Goal: Transaction & Acquisition: Purchase product/service

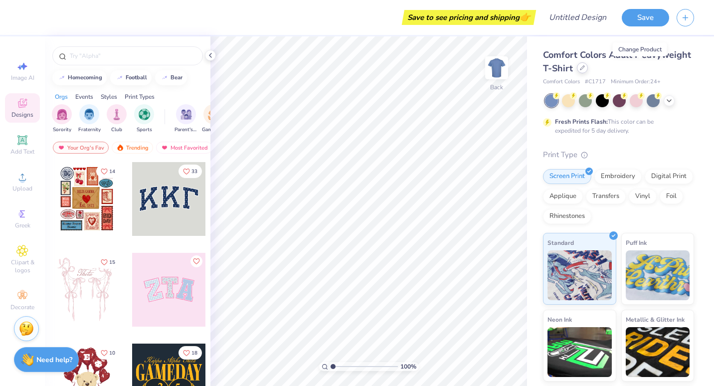
click at [585, 69] on icon at bounding box center [582, 67] width 5 height 5
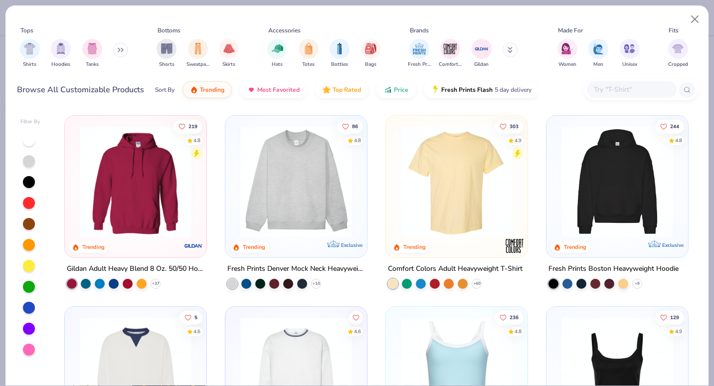
click at [141, 183] on img at bounding box center [136, 182] width 122 height 112
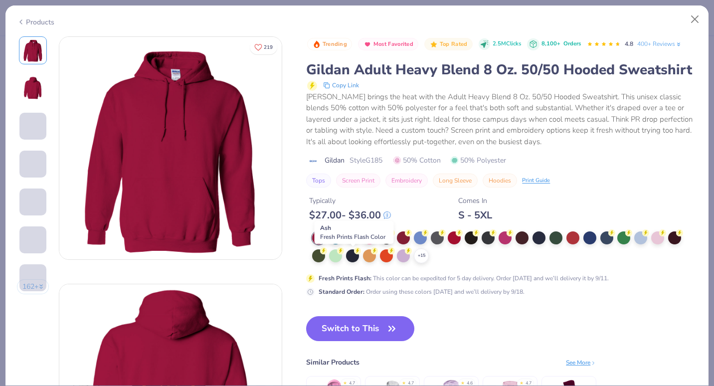
click at [352, 243] on div at bounding box center [352, 236] width 13 height 13
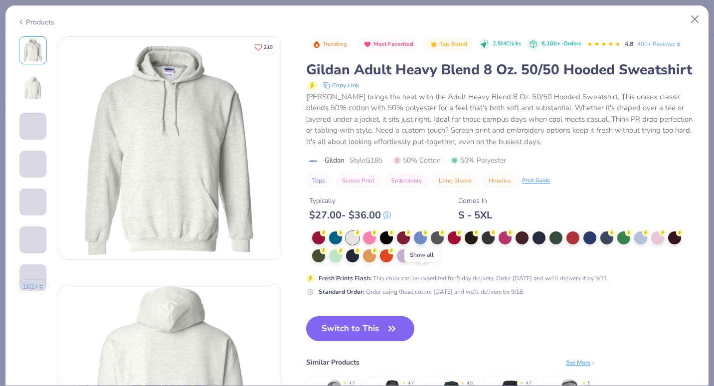
click at [420, 260] on icon at bounding box center [421, 256] width 8 height 8
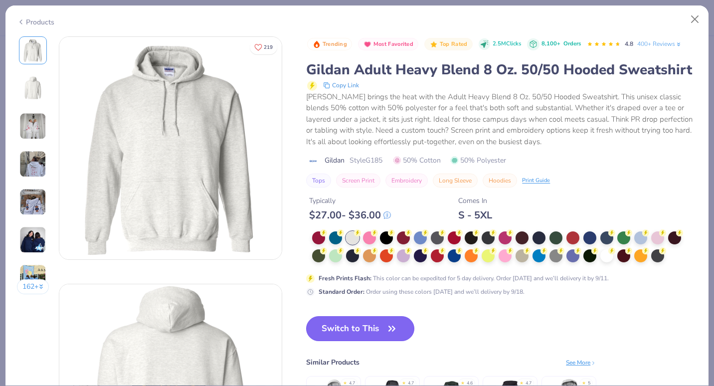
click at [362, 341] on button "Switch to This" at bounding box center [360, 328] width 108 height 25
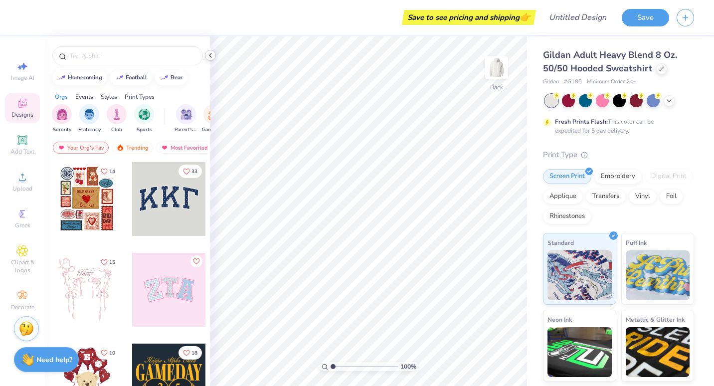
click at [212, 56] on icon at bounding box center [210, 55] width 8 height 8
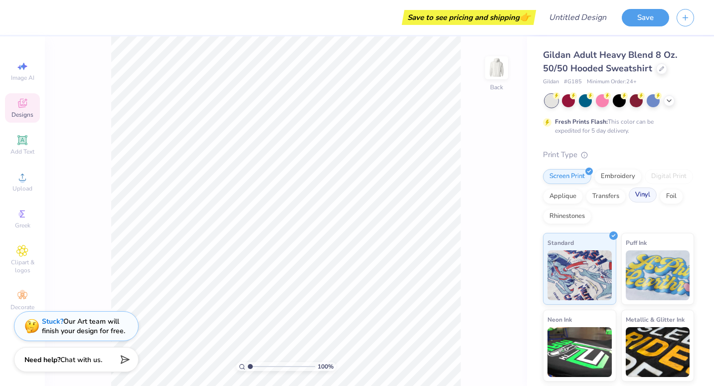
click at [629, 202] on div "Vinyl" at bounding box center [643, 194] width 28 height 15
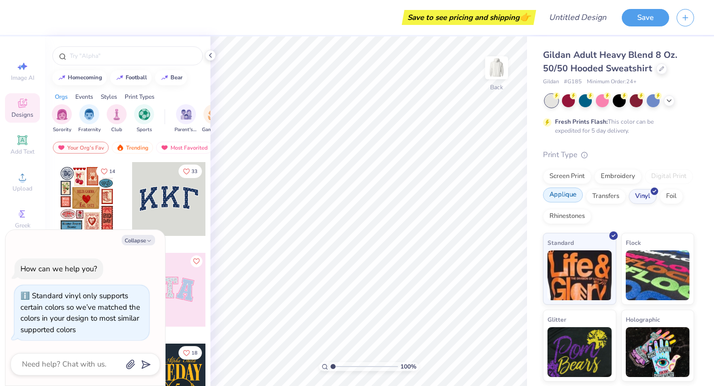
click at [572, 199] on div "Applique" at bounding box center [563, 194] width 40 height 15
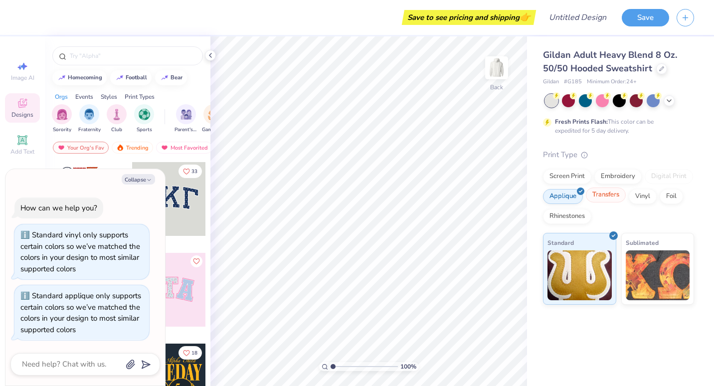
click at [598, 199] on div "Transfers" at bounding box center [606, 194] width 40 height 15
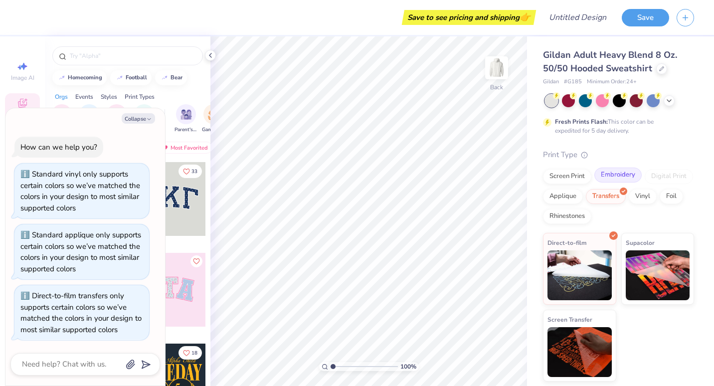
click at [617, 172] on div "Embroidery" at bounding box center [617, 175] width 47 height 15
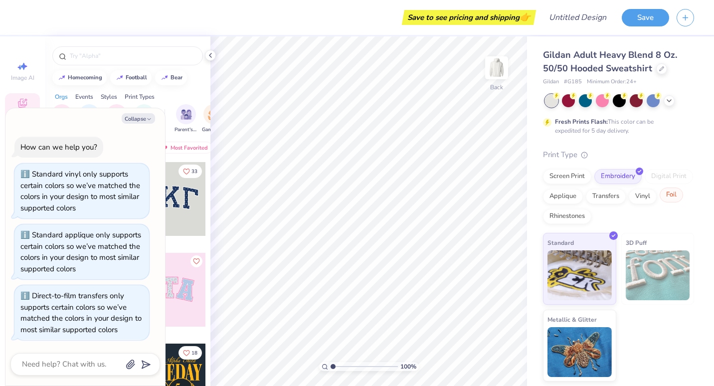
click at [672, 198] on div "Foil" at bounding box center [671, 194] width 23 height 15
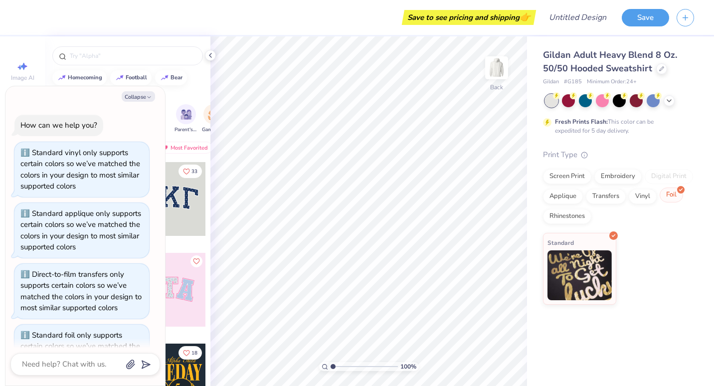
scroll to position [39, 0]
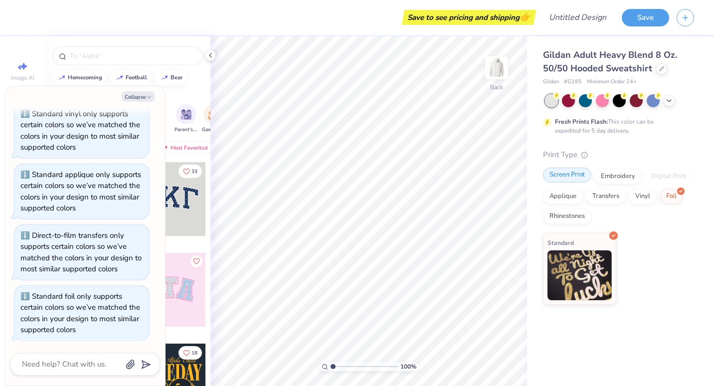
click at [562, 176] on div "Screen Print" at bounding box center [567, 175] width 48 height 15
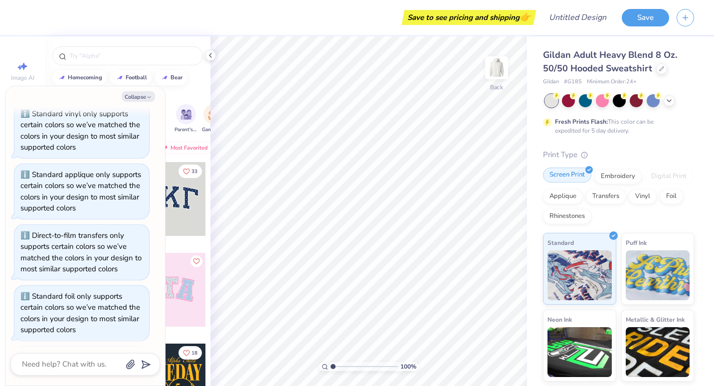
scroll to position [100, 0]
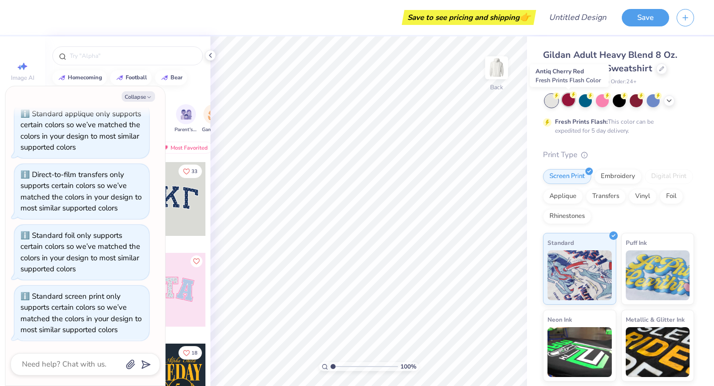
click at [568, 95] on div at bounding box center [568, 99] width 13 height 13
click at [592, 101] on div at bounding box center [585, 99] width 13 height 13
click at [140, 98] on button "Collapse" at bounding box center [138, 96] width 33 height 10
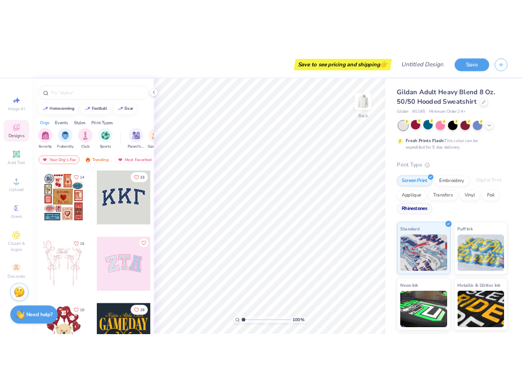
scroll to position [72, 0]
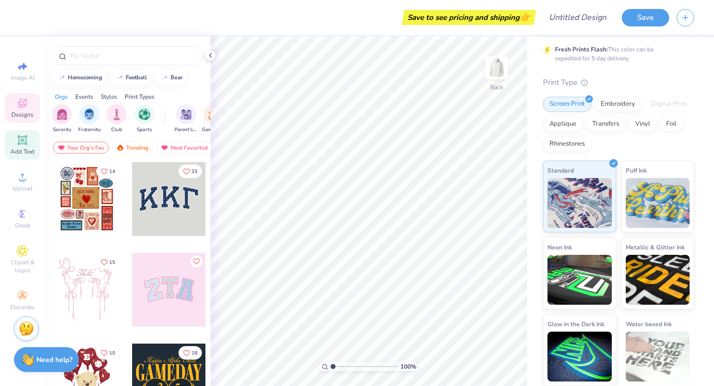
click at [24, 149] on span "Add Text" at bounding box center [22, 152] width 24 height 8
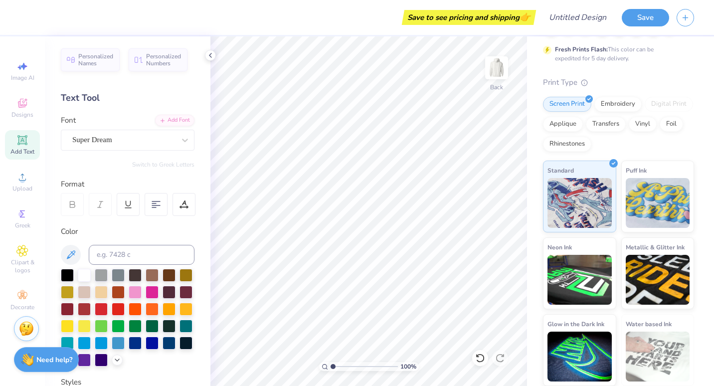
click at [17, 155] on span "Add Text" at bounding box center [22, 152] width 24 height 8
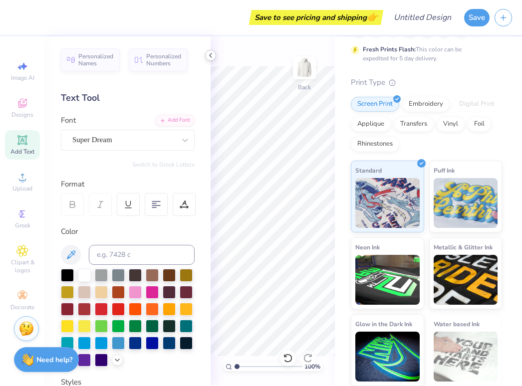
click at [209, 56] on icon at bounding box center [210, 55] width 8 height 8
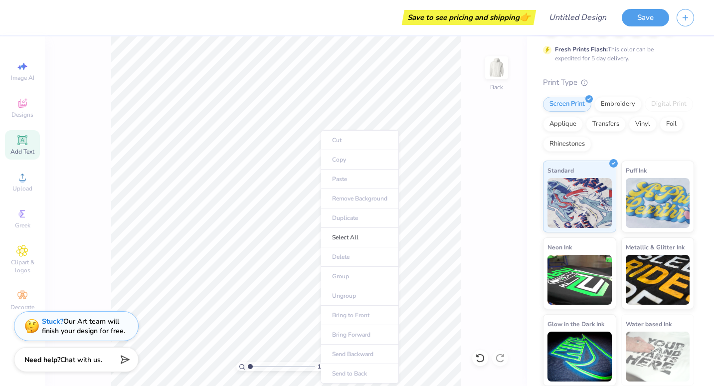
click at [346, 179] on ul "Cut Copy Paste Remove Background Duplicate Select All Delete Group Ungroup Brin…" at bounding box center [360, 256] width 78 height 253
click at [71, 147] on div "100 % Back" at bounding box center [286, 211] width 482 height 350
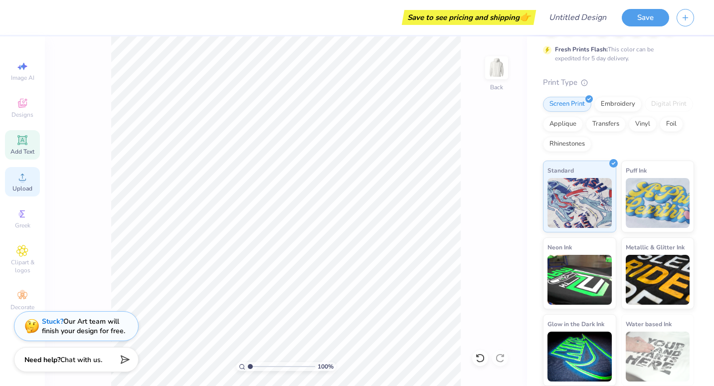
click at [18, 181] on icon at bounding box center [22, 177] width 12 height 12
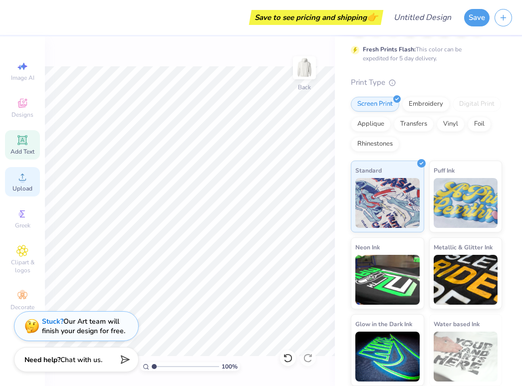
click at [21, 180] on circle at bounding box center [21, 180] width 5 height 5
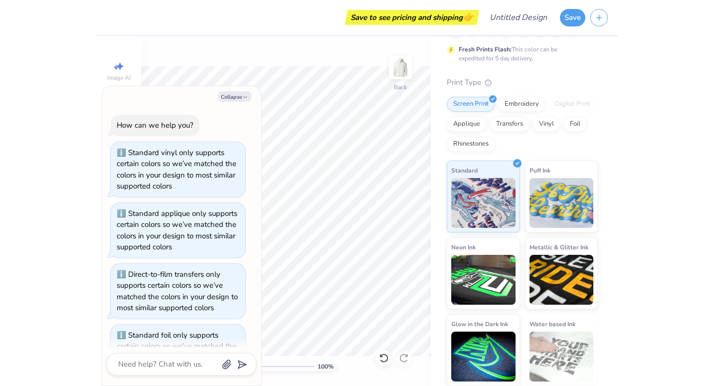
scroll to position [169, 0]
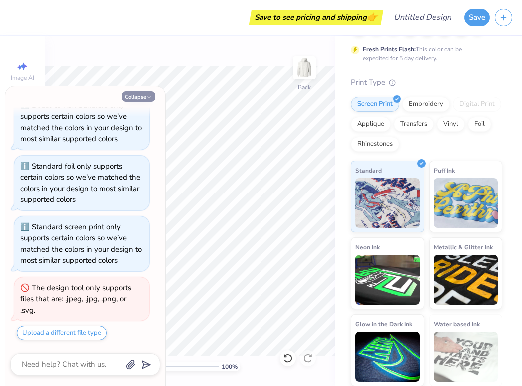
click at [144, 98] on button "Collapse" at bounding box center [138, 96] width 33 height 10
type textarea "x"
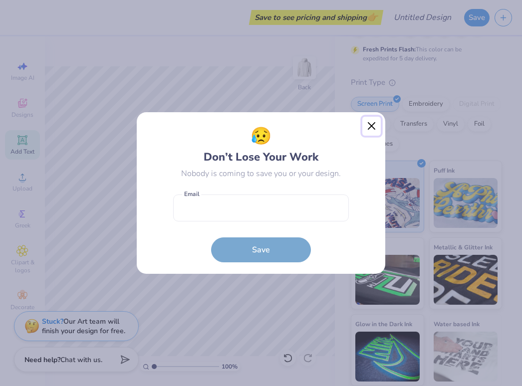
click at [368, 127] on button "Close" at bounding box center [371, 126] width 19 height 19
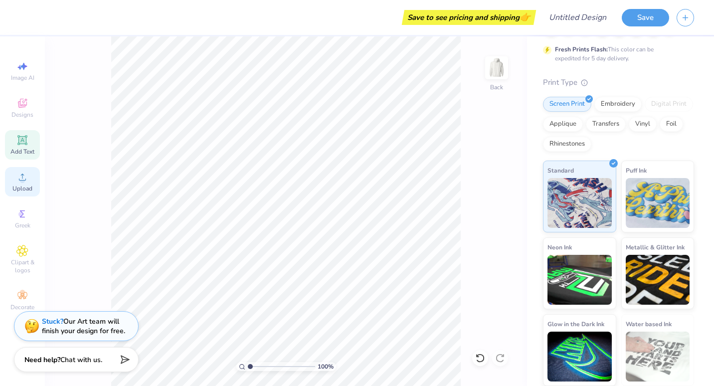
click at [22, 183] on div "Upload" at bounding box center [22, 181] width 35 height 29
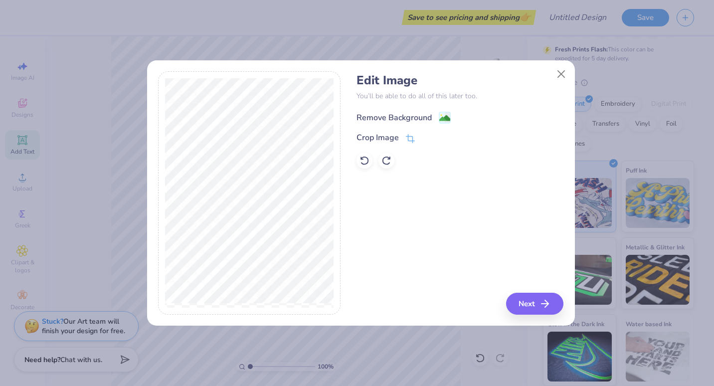
click at [439, 117] on image at bounding box center [444, 118] width 11 height 11
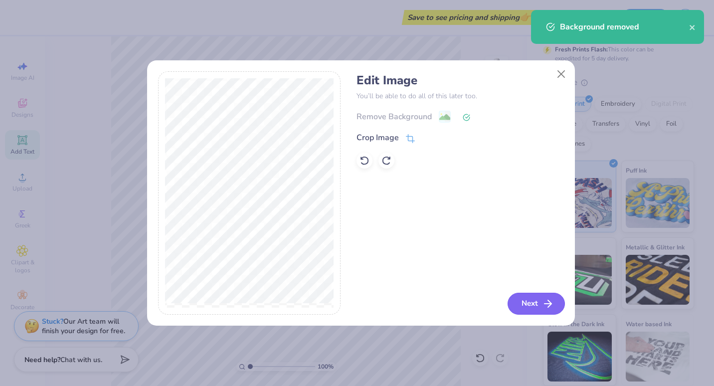
click at [544, 307] on icon "button" at bounding box center [548, 304] width 12 height 12
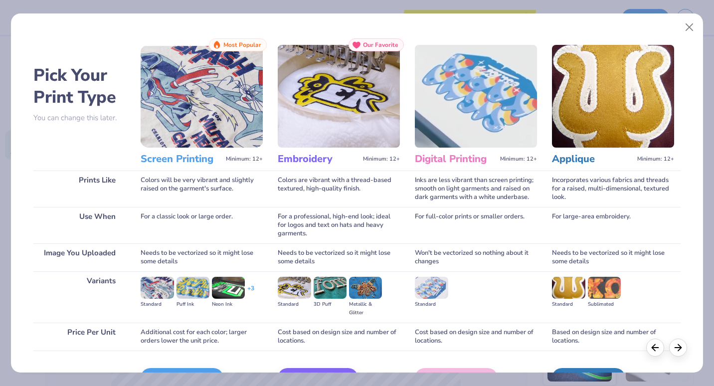
scroll to position [42, 0]
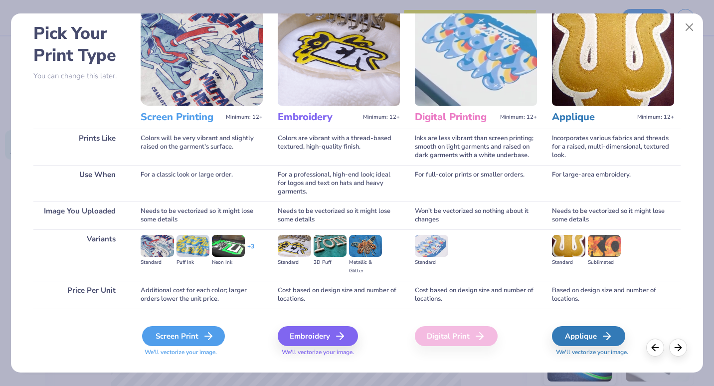
click at [188, 339] on div "Screen Print" at bounding box center [183, 336] width 83 height 20
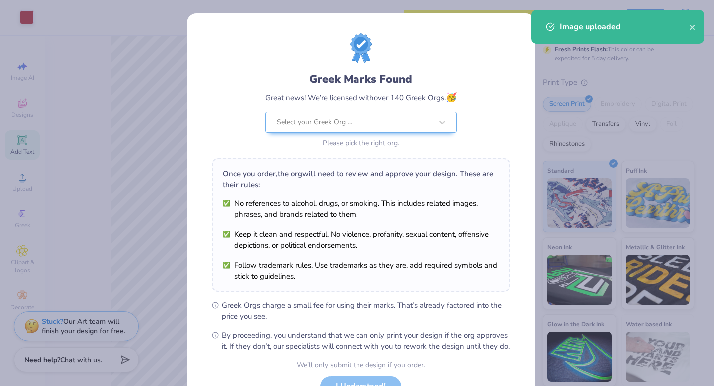
click at [324, 165] on body "Art colors Save to see pricing and shipping 👉 Design Title Save Image AI Design…" at bounding box center [357, 193] width 714 height 386
type input "3.46"
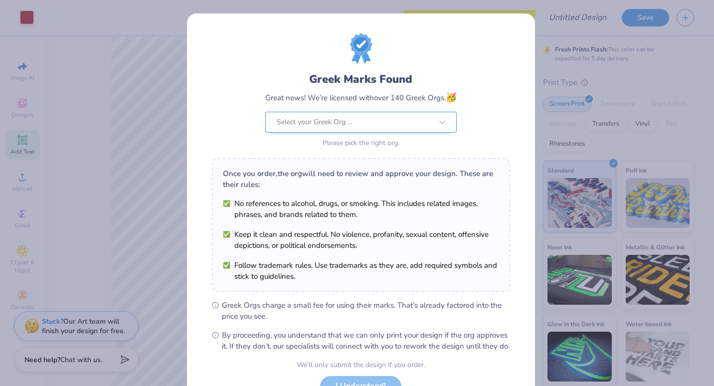
click at [362, 127] on div at bounding box center [355, 122] width 156 height 13
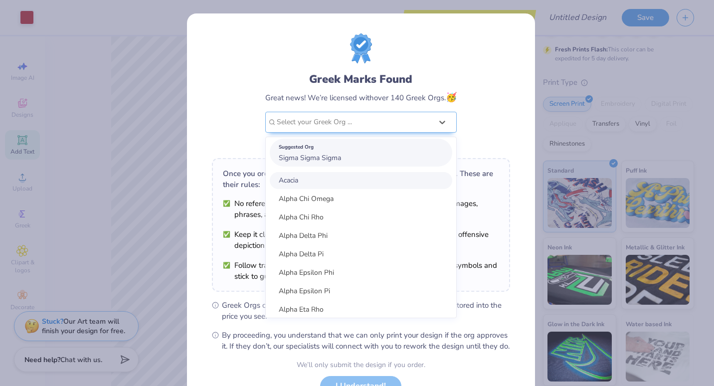
click at [334, 157] on span "Sigma Sigma Sigma" at bounding box center [310, 157] width 62 height 9
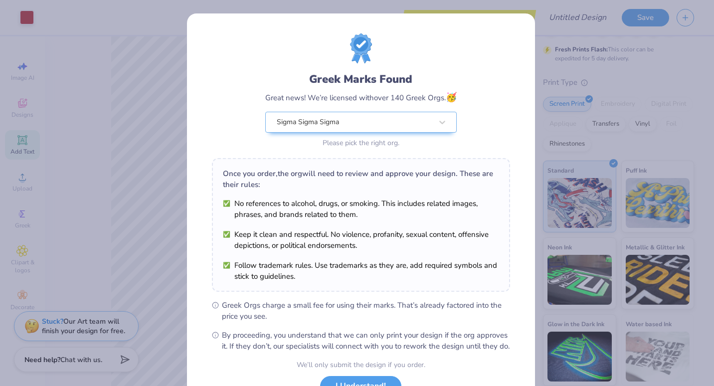
scroll to position [81, 0]
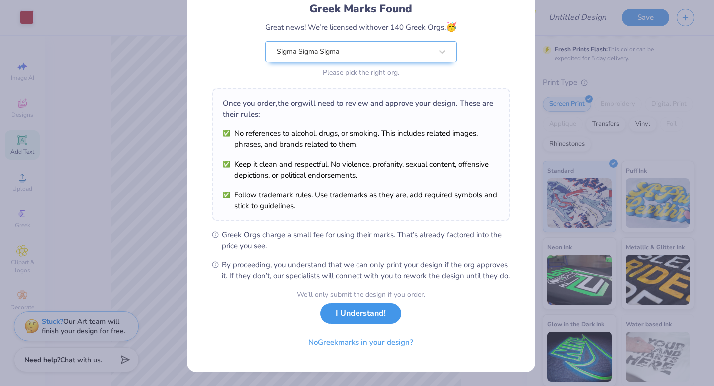
click at [375, 317] on button "I Understand!" at bounding box center [360, 313] width 81 height 20
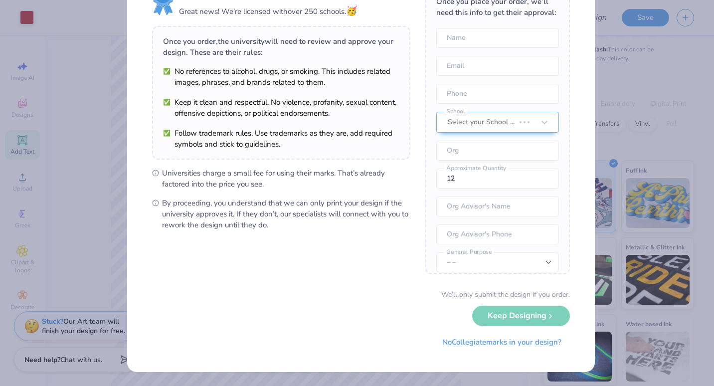
scroll to position [0, 0]
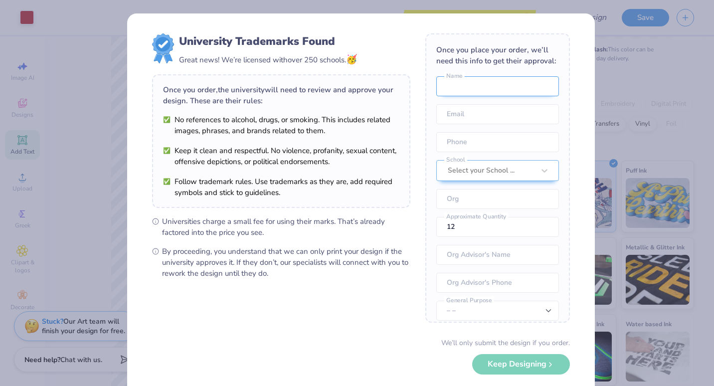
click at [491, 96] on input "text" at bounding box center [497, 86] width 123 height 20
type input "Alexis"
type input "reada1@montclair.edu"
type input "(973) 670-9167"
type input "Montclair State University"
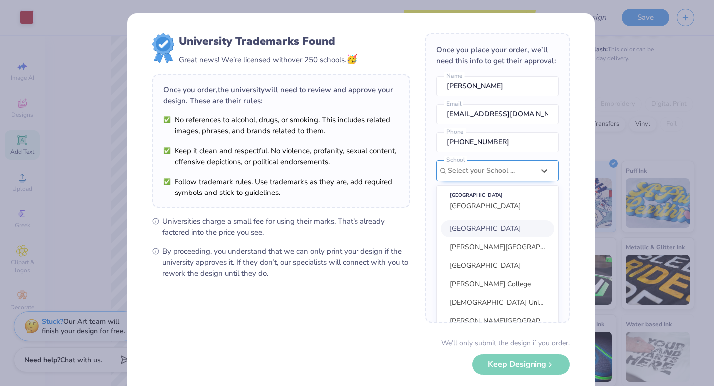
click at [497, 177] on div at bounding box center [491, 170] width 87 height 13
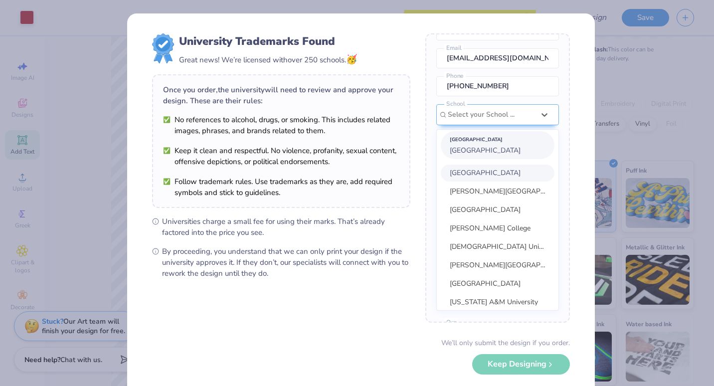
click at [494, 155] on span "Montclair State University" at bounding box center [485, 150] width 71 height 9
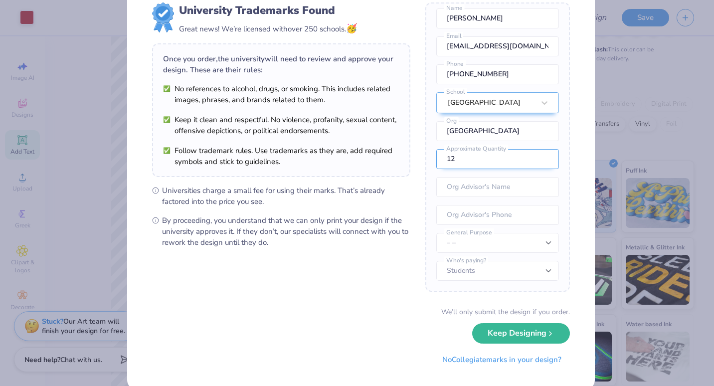
scroll to position [31, 0]
click at [509, 163] on input "12" at bounding box center [497, 159] width 123 height 20
type input "1"
type input "50"
click at [500, 190] on input "text" at bounding box center [497, 187] width 123 height 20
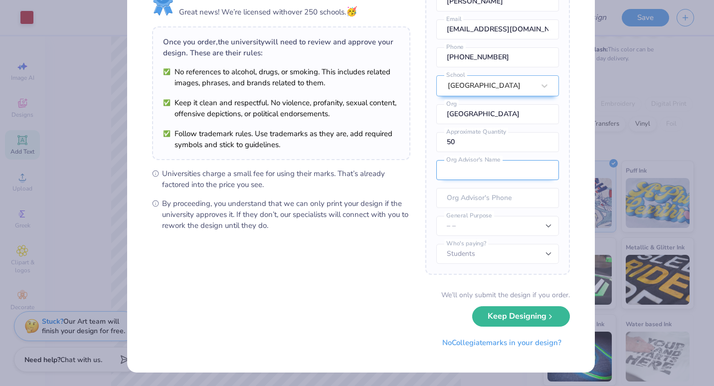
scroll to position [48, 0]
click at [522, 223] on select "– – Member apparel for registered Student Organization / Department / School Fu…" at bounding box center [497, 226] width 123 height 20
select select "Member apparel for registered Student Organization / Department / School"
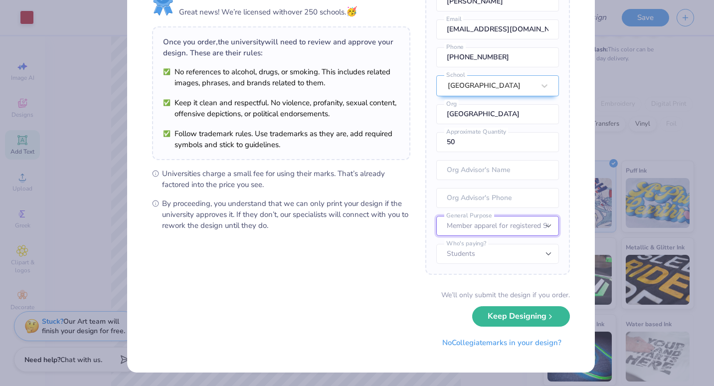
click at [436, 216] on select "– – Member apparel for registered Student Organization / Department / School Fu…" at bounding box center [497, 226] width 123 height 20
click at [398, 260] on form "University Trademarks Found Great news! We’re licensed with over 250 schools. 🥳…" at bounding box center [361, 169] width 418 height 367
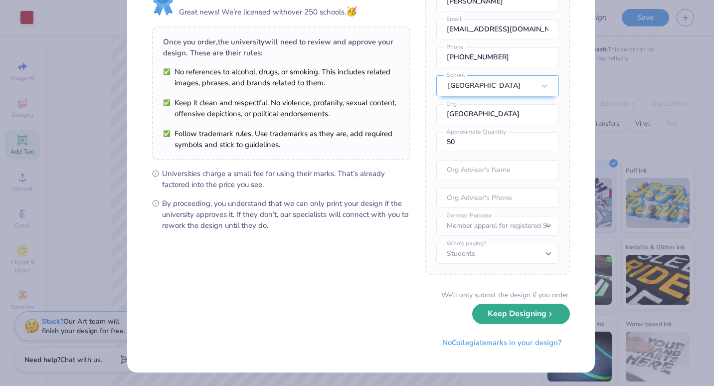
click at [533, 311] on button "Keep Designing" at bounding box center [521, 314] width 98 height 20
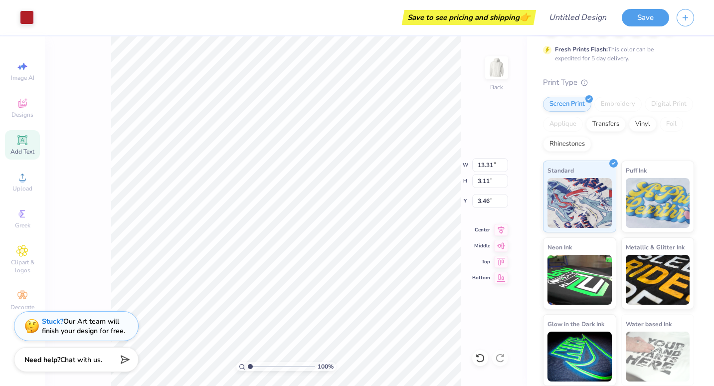
scroll to position [0, 0]
click at [500, 63] on img at bounding box center [497, 68] width 40 height 40
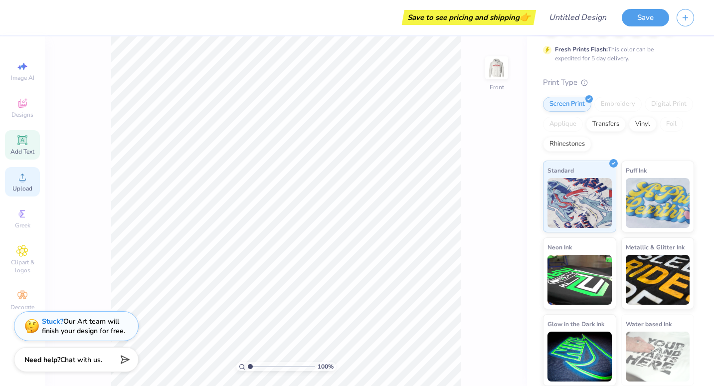
click at [25, 181] on icon at bounding box center [22, 177] width 12 height 12
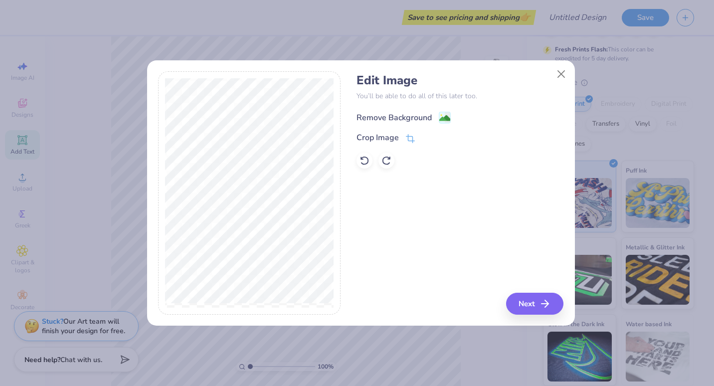
click at [384, 117] on div "Remove Background" at bounding box center [394, 118] width 75 height 12
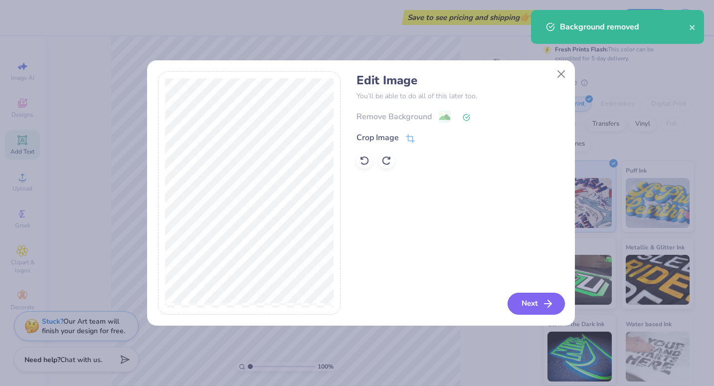
click at [542, 301] on icon "button" at bounding box center [548, 304] width 12 height 12
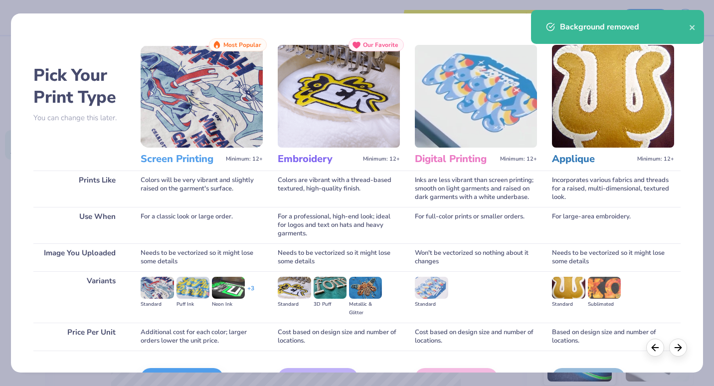
click at [216, 81] on img at bounding box center [202, 96] width 122 height 103
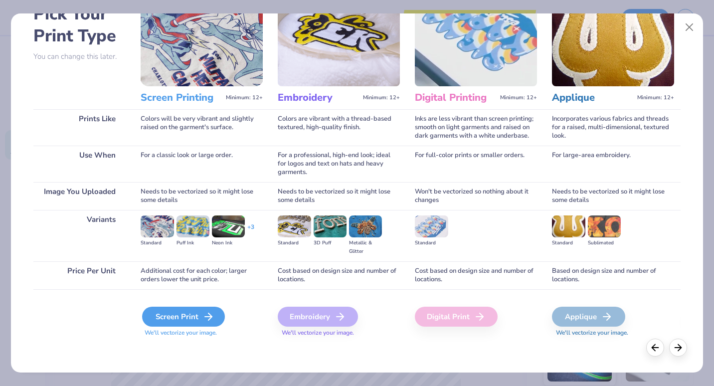
click at [178, 311] on div "Screen Print" at bounding box center [183, 317] width 83 height 20
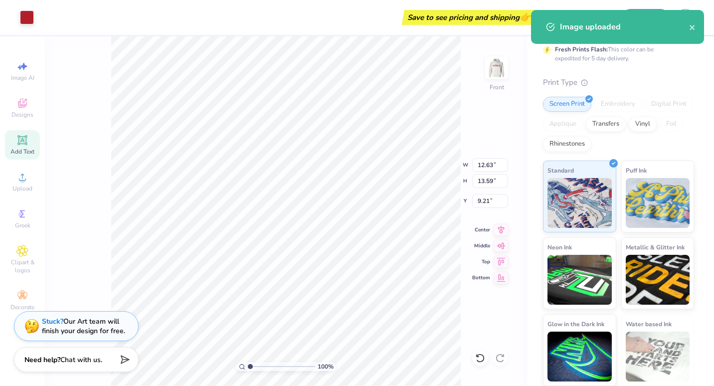
type input "6.00"
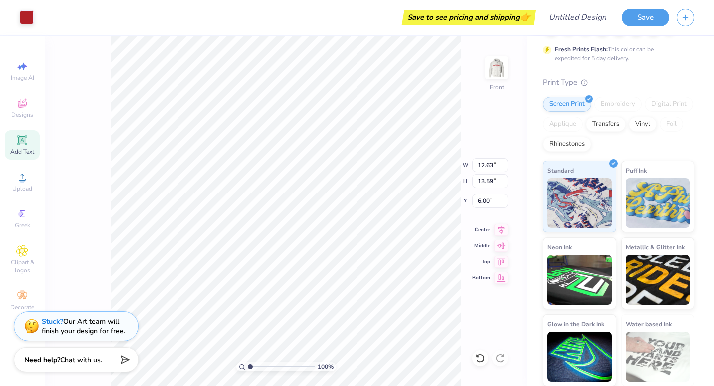
type input "13.83"
type input "14.88"
type input "14.69"
type input "15.81"
type input "13.05"
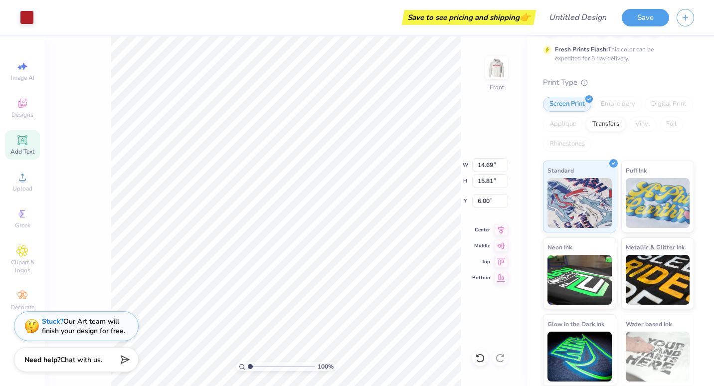
type input "14.04"
click at [500, 278] on icon at bounding box center [501, 276] width 8 height 7
click at [502, 245] on icon at bounding box center [501, 244] width 8 height 6
click at [502, 227] on icon at bounding box center [501, 228] width 6 height 8
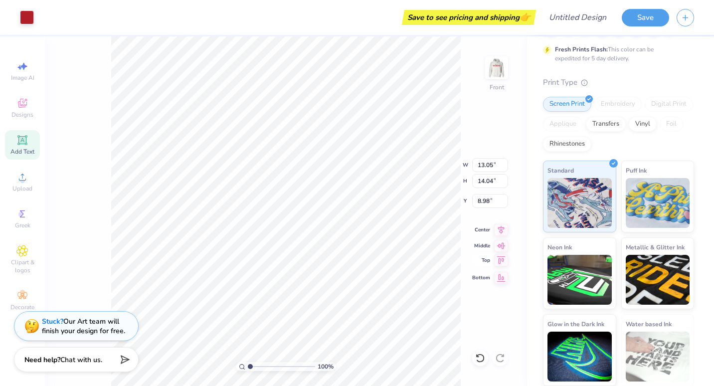
click at [503, 264] on icon at bounding box center [501, 260] width 14 height 12
type input "6.00"
click at [505, 183] on input "14.03" at bounding box center [490, 181] width 36 height 14
click at [504, 179] on input "14.04" at bounding box center [490, 181] width 36 height 14
click at [504, 179] on input "14.05" at bounding box center [490, 181] width 36 height 14
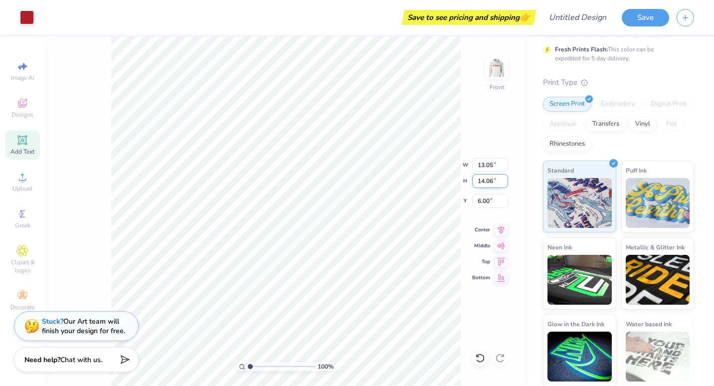
click at [504, 179] on input "14.06" at bounding box center [490, 181] width 36 height 14
click at [504, 179] on input "14.07" at bounding box center [490, 181] width 36 height 14
click at [504, 179] on input "14.08" at bounding box center [490, 181] width 36 height 14
click at [504, 179] on input "14.09" at bounding box center [490, 181] width 36 height 14
click at [504, 179] on input "14.1" at bounding box center [490, 181] width 36 height 14
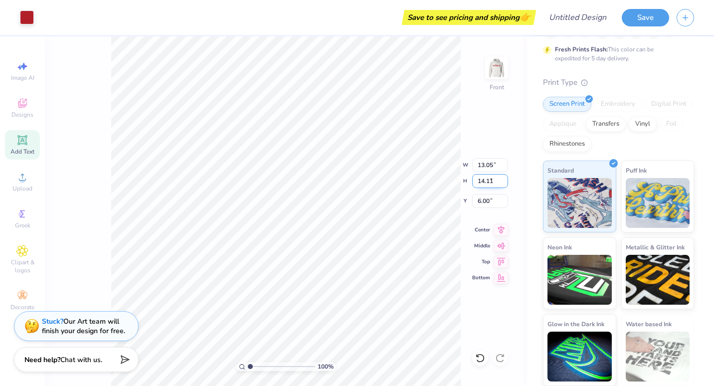
click at [504, 179] on input "14.11" at bounding box center [490, 181] width 36 height 14
click at [504, 179] on input "14.12" at bounding box center [490, 181] width 36 height 14
click at [504, 179] on input "14.13" at bounding box center [490, 181] width 36 height 14
type input "14.14"
click at [504, 179] on input "14.14" at bounding box center [490, 181] width 36 height 14
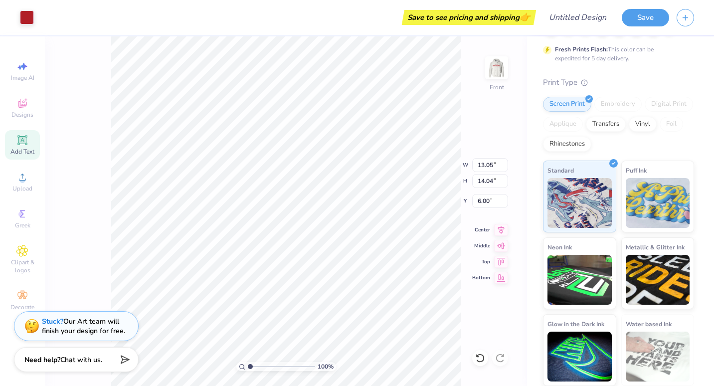
type input "14.04"
type input "15.11"
type input "6.26"
click at [480, 362] on icon at bounding box center [480, 358] width 8 height 9
click at [501, 358] on icon at bounding box center [500, 358] width 10 height 10
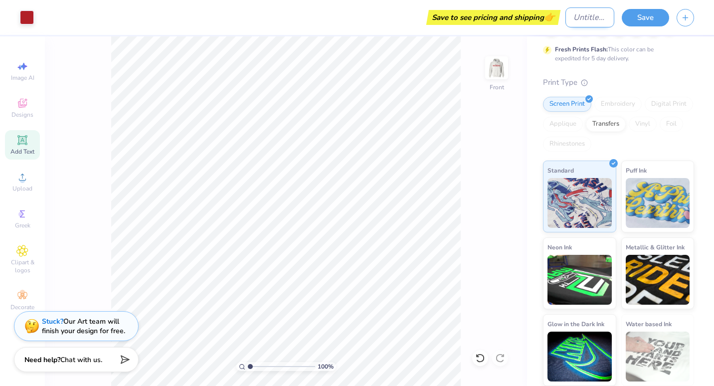
click at [586, 20] on input "Design Title" at bounding box center [589, 17] width 49 height 20
type input "cherry w stars"
click at [651, 20] on button "Save" at bounding box center [645, 15] width 47 height 17
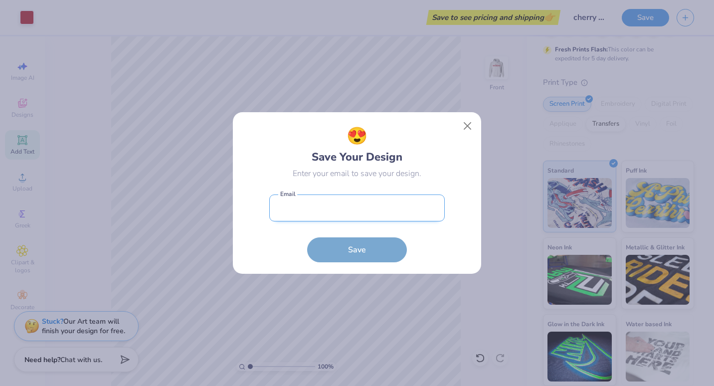
click at [388, 209] on input "email" at bounding box center [357, 207] width 176 height 27
type input "reada1@montclair.edu"
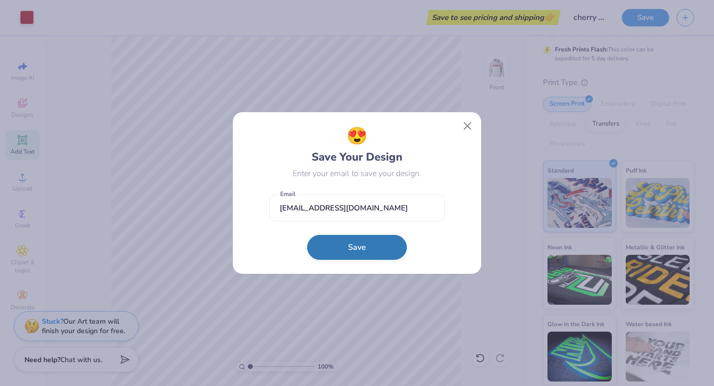
click at [379, 253] on button "Save" at bounding box center [357, 247] width 100 height 25
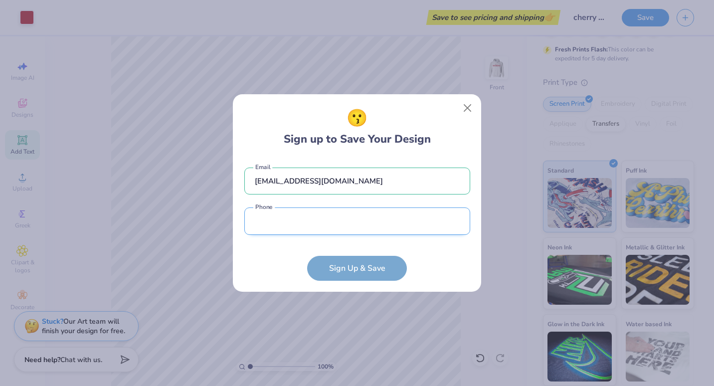
click at [355, 218] on input "tel" at bounding box center [357, 220] width 226 height 27
type input "(973) 670-9167"
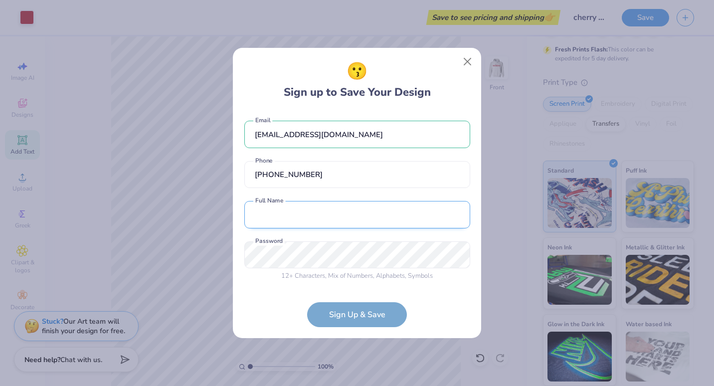
click at [341, 225] on input "text" at bounding box center [357, 214] width 226 height 27
type input "Alexis Read"
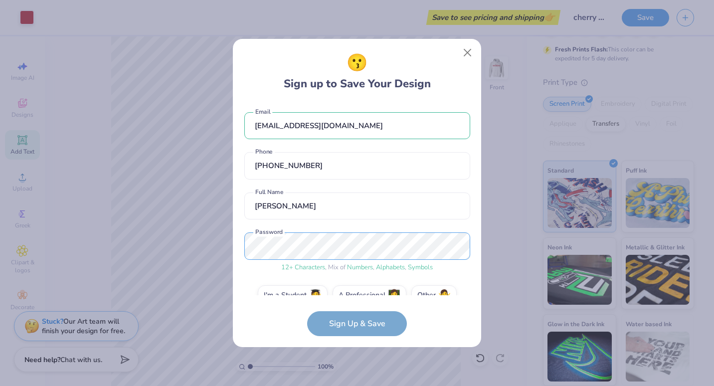
scroll to position [20, 0]
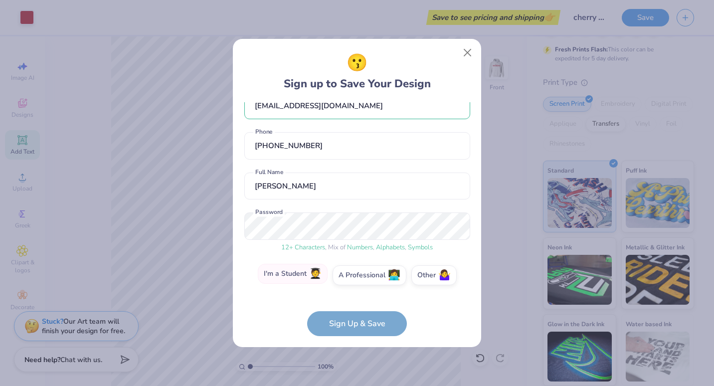
click at [313, 275] on span "🧑‍🎓" at bounding box center [315, 273] width 12 height 11
click at [354, 295] on input "I'm a Student 🧑‍🎓" at bounding box center [357, 298] width 6 height 6
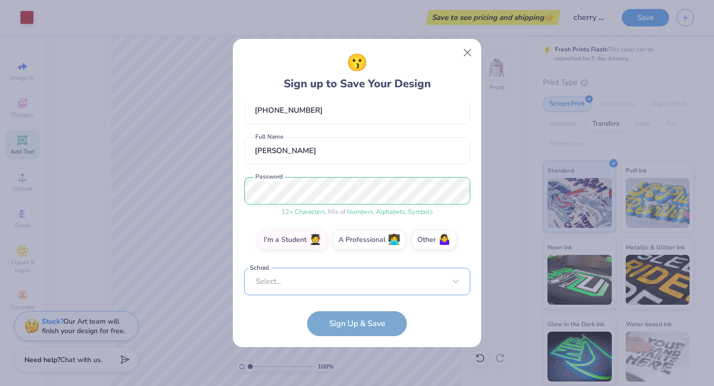
click at [334, 279] on div "Select..." at bounding box center [357, 281] width 226 height 27
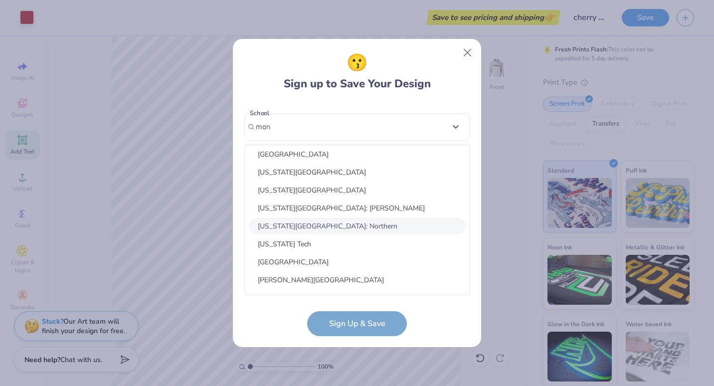
scroll to position [61, 0]
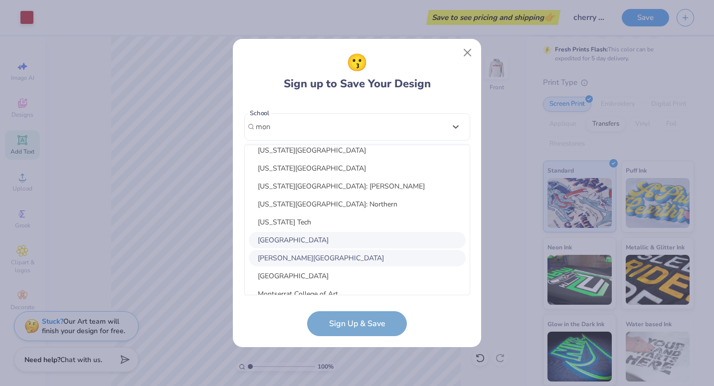
click at [324, 241] on div "Montclair State University" at bounding box center [357, 240] width 217 height 16
type input "mon"
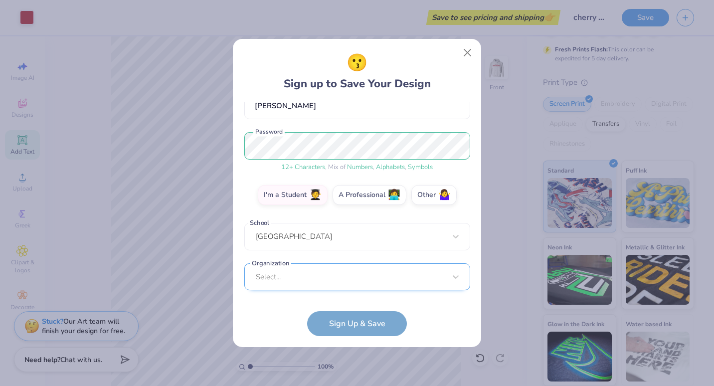
click at [334, 275] on div "Select..." at bounding box center [357, 276] width 226 height 27
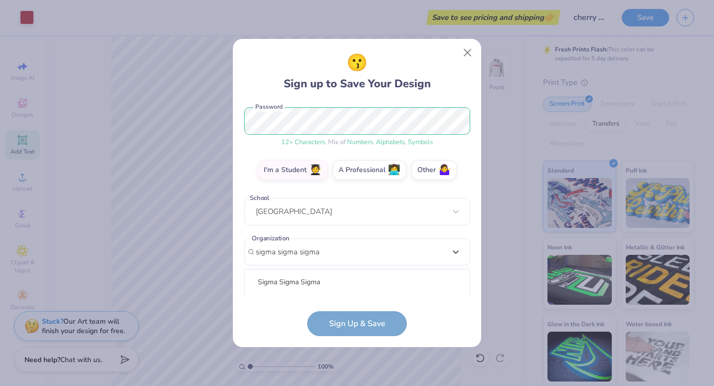
scroll to position [250, 0]
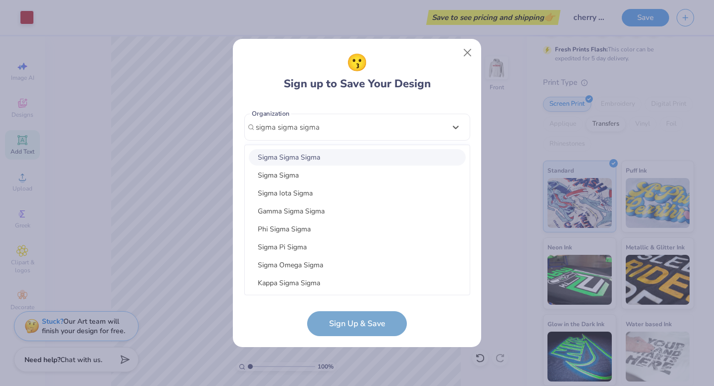
click at [334, 151] on div "Sigma Sigma Sigma" at bounding box center [357, 157] width 217 height 16
type input "sigma sigma sigma"
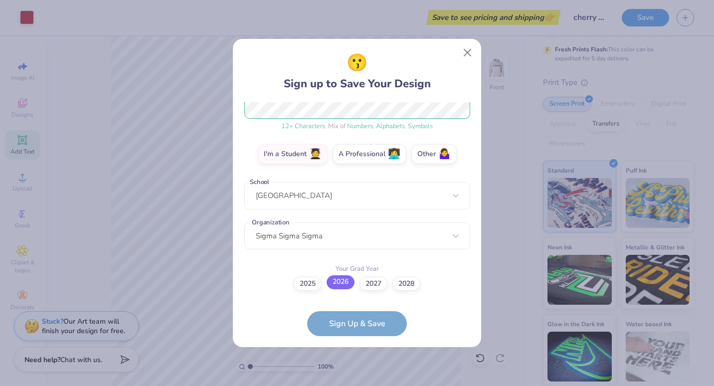
click at [341, 283] on label "2026" at bounding box center [341, 282] width 28 height 14
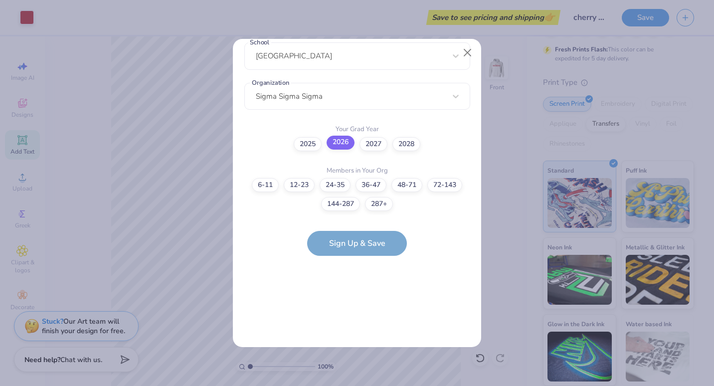
scroll to position [0, 0]
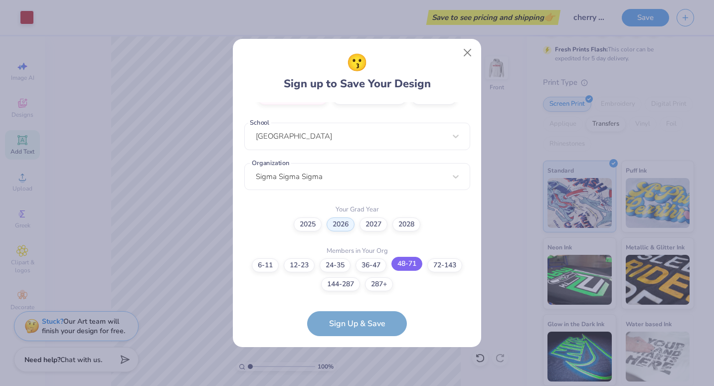
click at [402, 264] on label "48-71" at bounding box center [406, 264] width 31 height 14
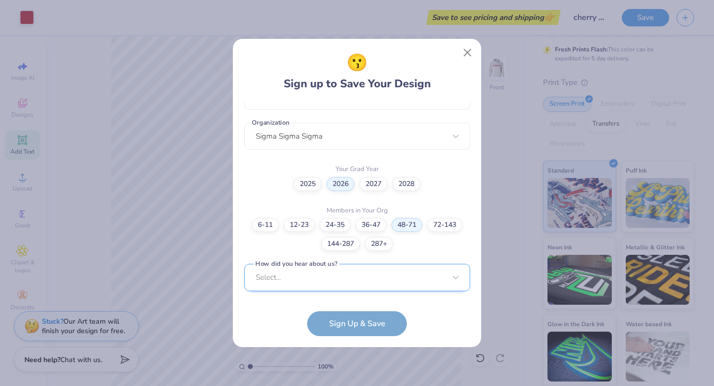
scroll to position [390, 0]
click at [336, 284] on div "Select..." at bounding box center [357, 276] width 226 height 27
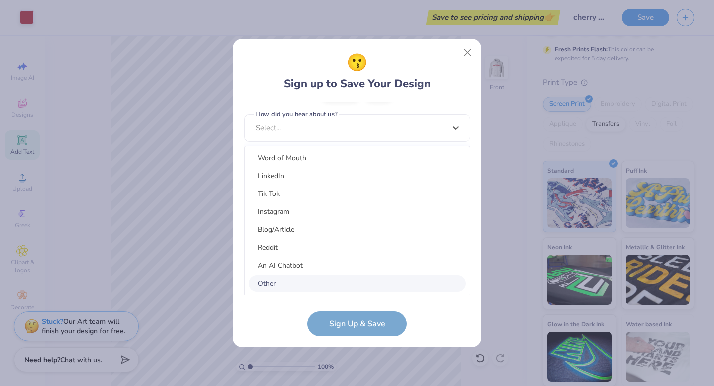
scroll to position [0, 0]
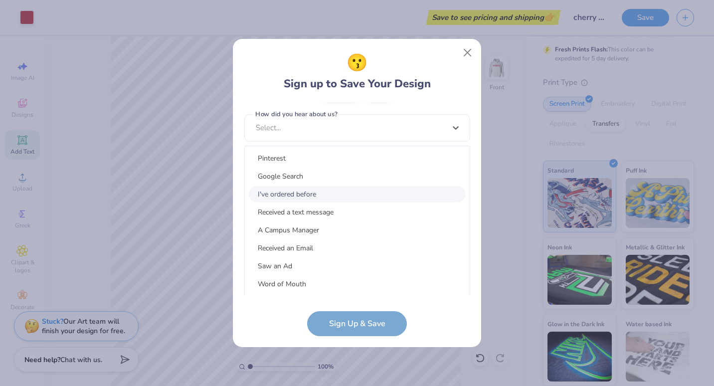
click at [349, 192] on div "I've ordered before" at bounding box center [357, 194] width 217 height 16
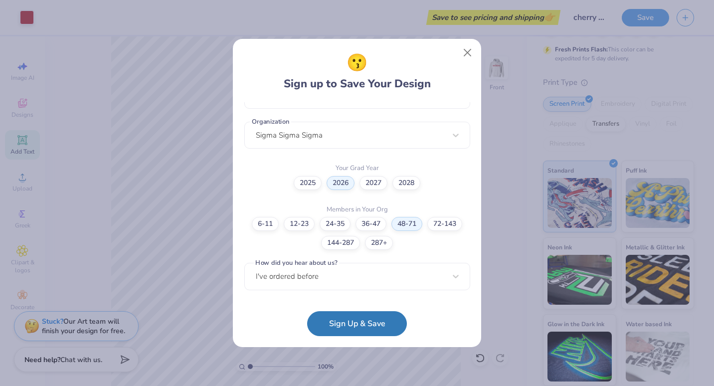
scroll to position [241, 0]
click at [341, 327] on button "Sign Up & Save" at bounding box center [357, 321] width 100 height 25
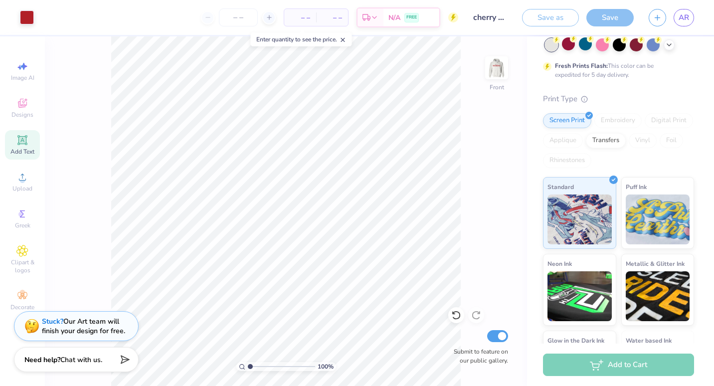
scroll to position [89, 0]
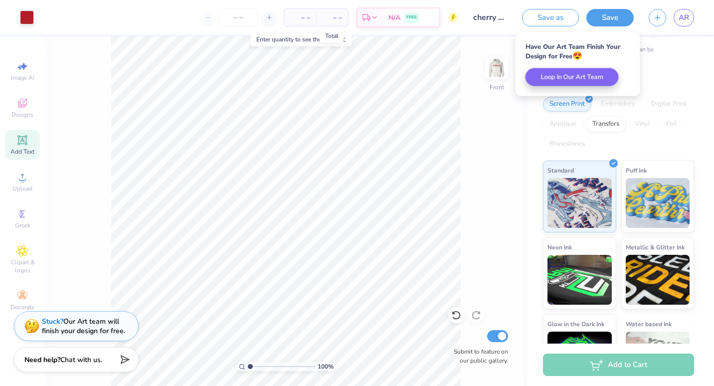
click at [338, 18] on span "– –" at bounding box center [332, 17] width 20 height 10
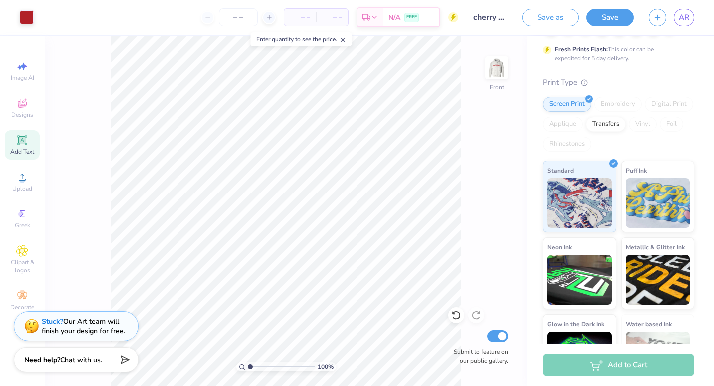
click at [302, 16] on span "– –" at bounding box center [300, 17] width 20 height 10
click at [241, 18] on input "number" at bounding box center [238, 17] width 39 height 18
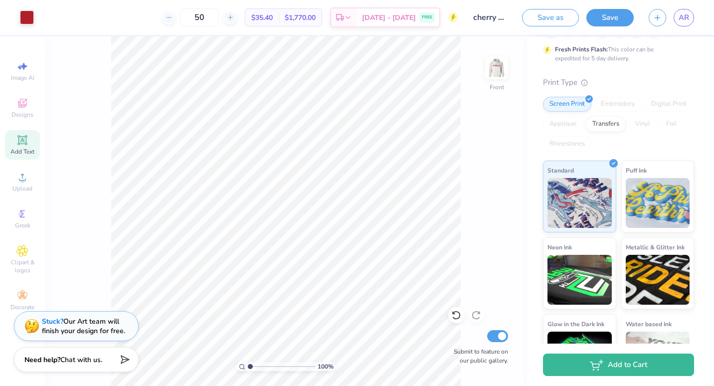
type input "50"
click at [660, 19] on icon "button" at bounding box center [657, 16] width 8 height 8
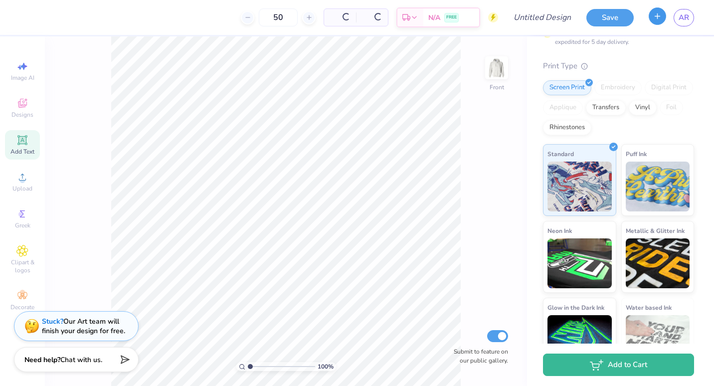
scroll to position [72, 0]
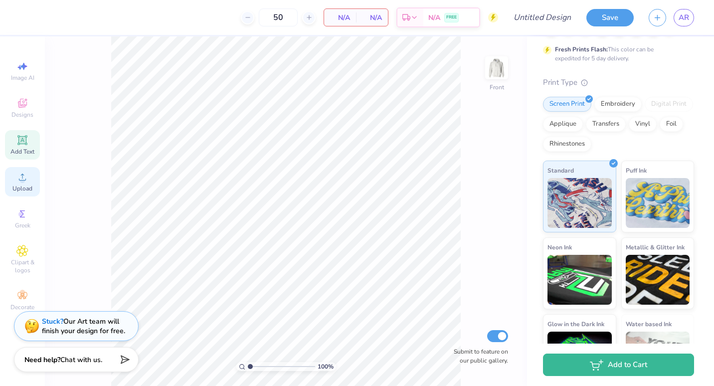
click at [24, 185] on span "Upload" at bounding box center [22, 188] width 20 height 8
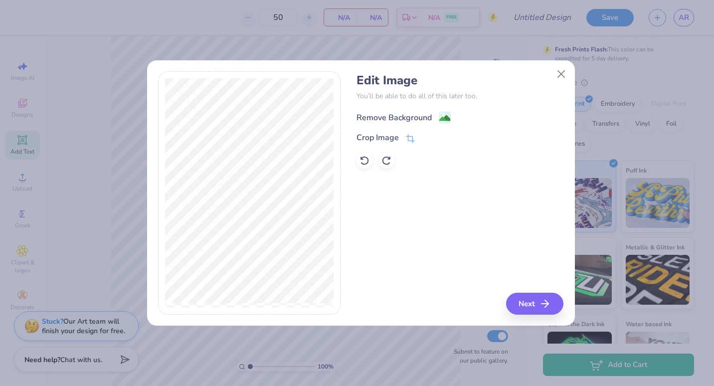
click at [432, 120] on div "Remove Background" at bounding box center [404, 117] width 94 height 12
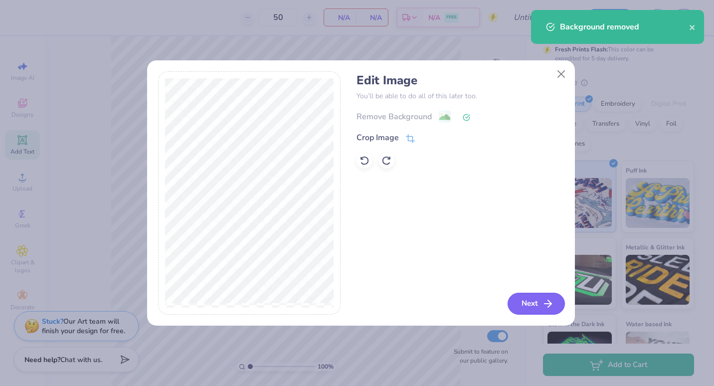
click at [534, 305] on button "Next" at bounding box center [536, 304] width 57 height 22
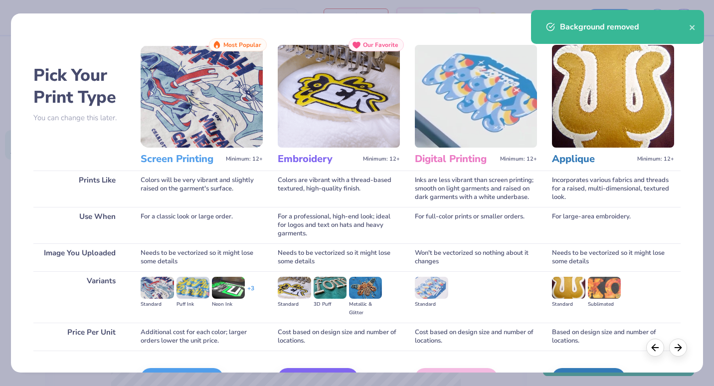
scroll to position [61, 0]
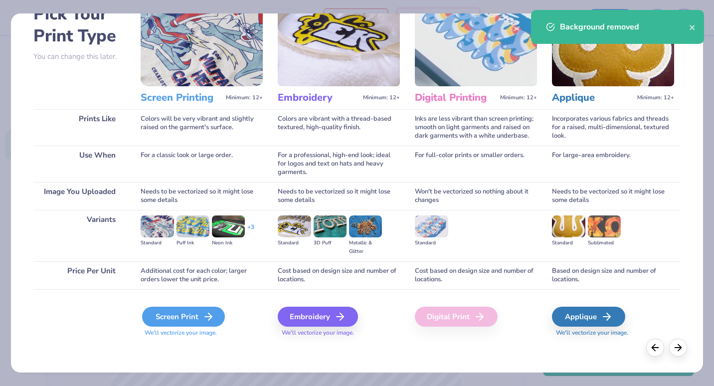
click at [179, 310] on div "Screen Print" at bounding box center [183, 317] width 83 height 20
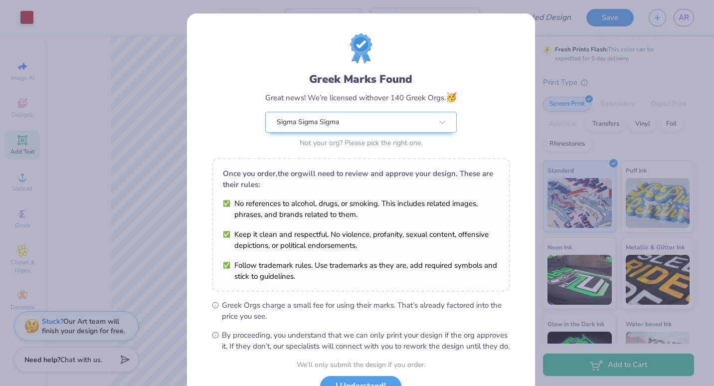
click at [309, 223] on body "Art colors 50 $26.81 Per Item $1,340.50 Total Est. Delivery Sep 16 - 19 FREE De…" at bounding box center [357, 193] width 714 height 386
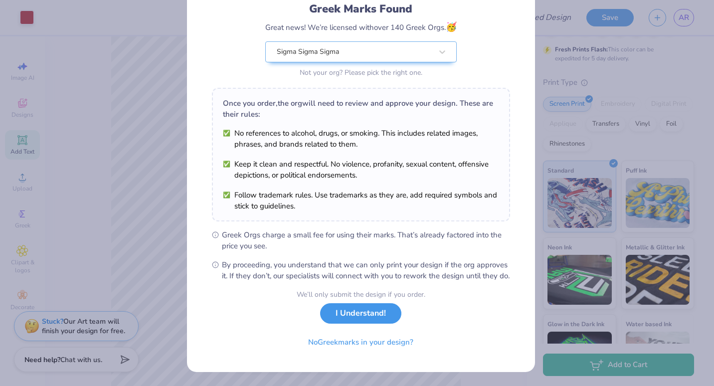
click at [364, 317] on button "I Understand!" at bounding box center [360, 313] width 81 height 20
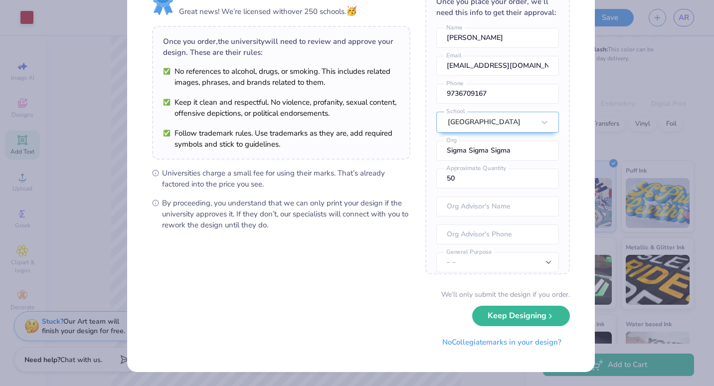
scroll to position [0, 0]
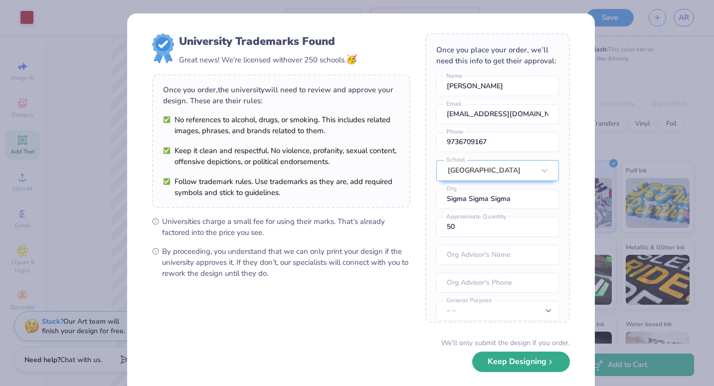
click at [499, 361] on button "Keep Designing" at bounding box center [521, 362] width 98 height 20
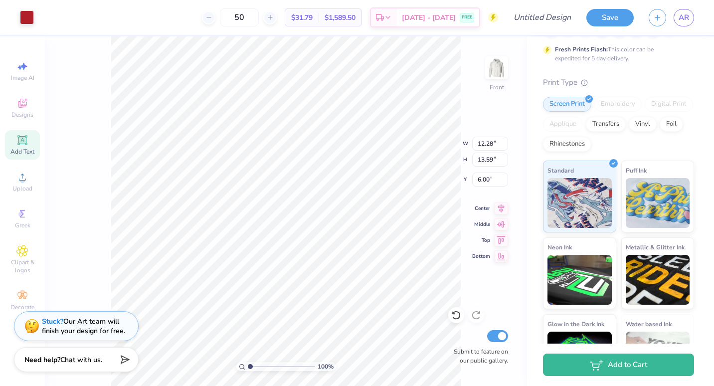
type input "8.37"
type input "13.79"
type input "15.26"
type input "14.85"
type input "16.43"
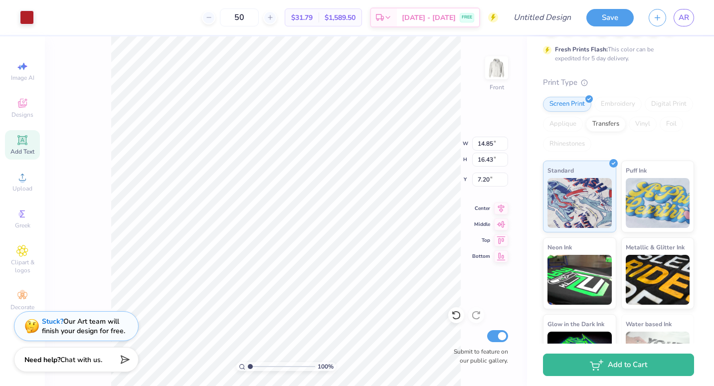
type input "6.00"
type input "14.00"
type input "15.49"
click at [450, 313] on div at bounding box center [456, 315] width 16 height 16
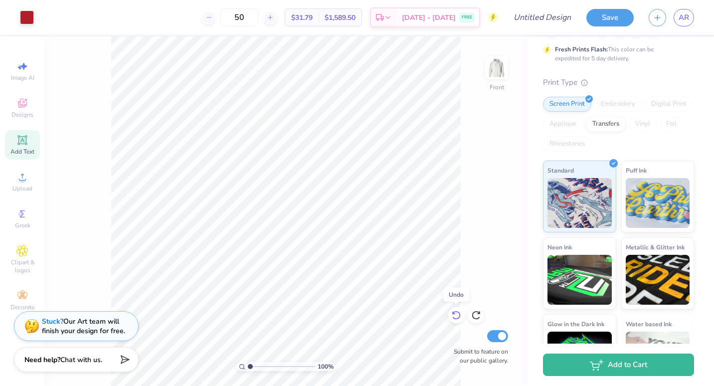
click at [450, 313] on div at bounding box center [456, 315] width 16 height 16
click at [479, 315] on icon at bounding box center [476, 315] width 10 height 10
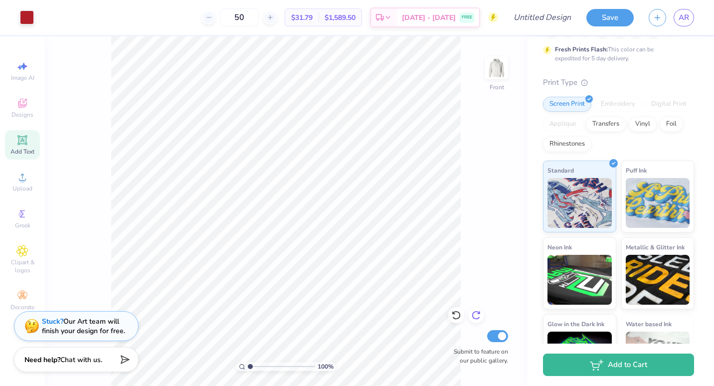
click at [479, 315] on icon at bounding box center [476, 315] width 10 height 10
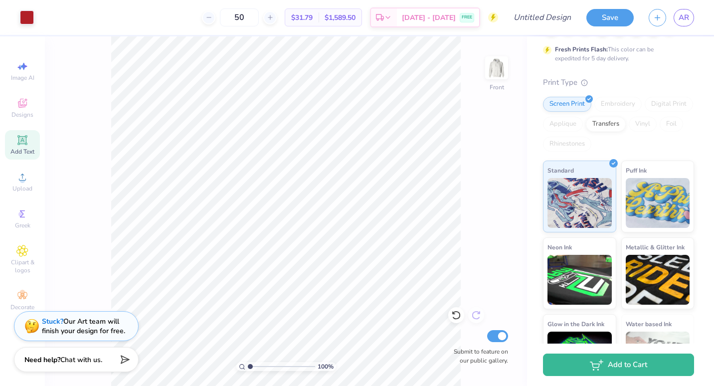
click at [479, 315] on div "100 % Front Submit to feature on our public gallery." at bounding box center [286, 211] width 482 height 350
click at [497, 69] on img at bounding box center [497, 68] width 40 height 40
click at [21, 180] on icon at bounding box center [22, 177] width 7 height 7
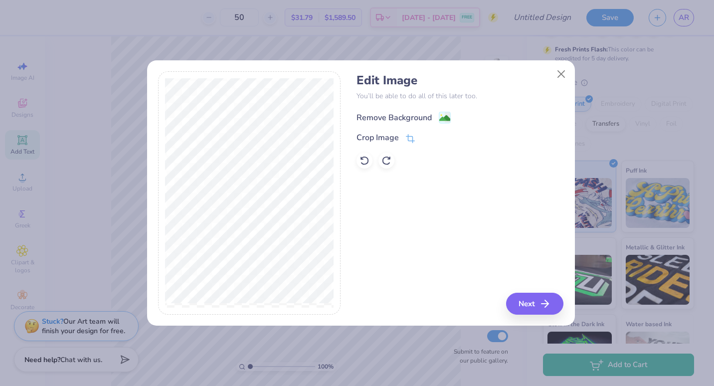
click at [445, 117] on image at bounding box center [444, 118] width 11 height 11
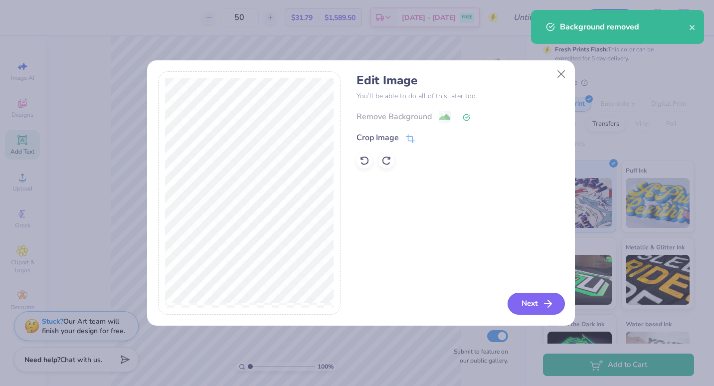
click at [544, 305] on icon "button" at bounding box center [548, 304] width 12 height 12
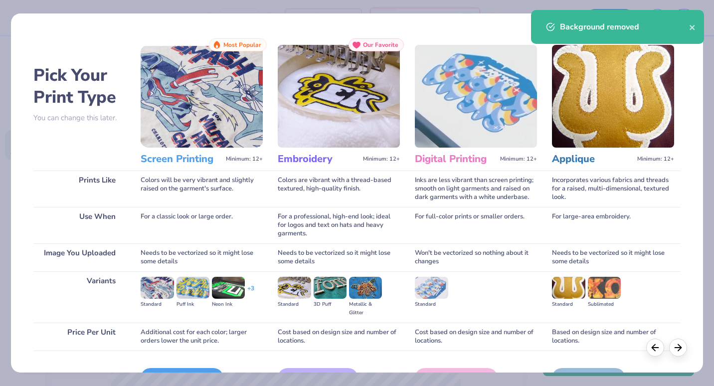
scroll to position [61, 0]
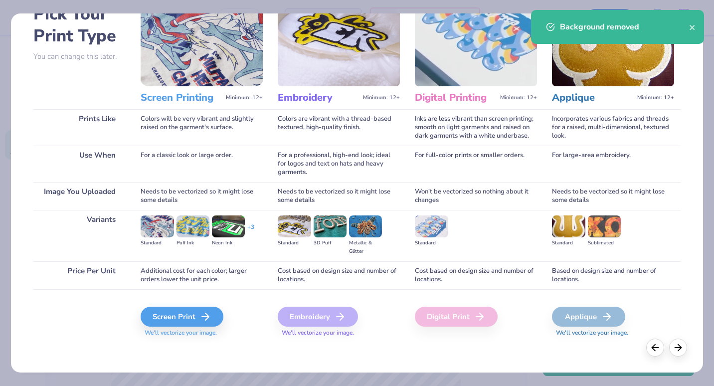
click at [189, 305] on div "Screen Print We'll vectorize your image." at bounding box center [202, 315] width 122 height 53
click at [189, 310] on div "Screen Print" at bounding box center [183, 317] width 83 height 20
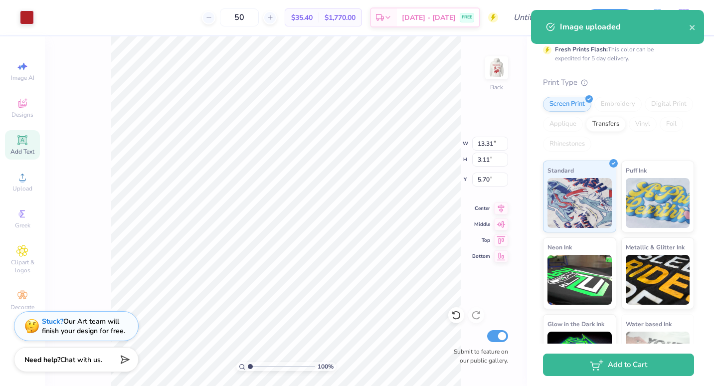
type input "4.14"
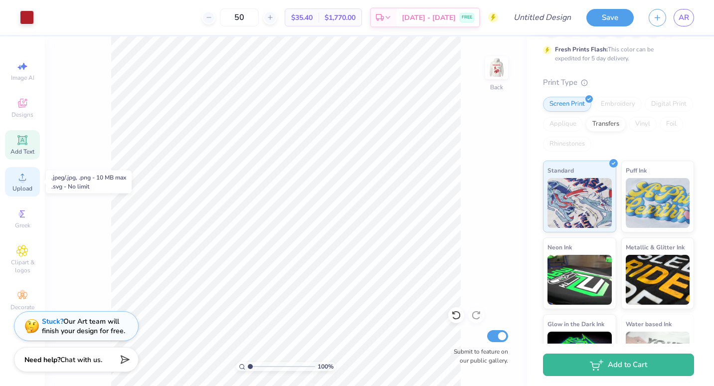
click at [26, 181] on icon at bounding box center [22, 177] width 12 height 12
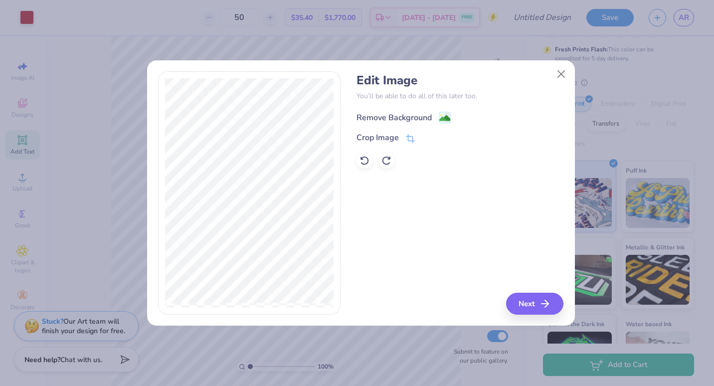
click at [436, 122] on div "Remove Background" at bounding box center [404, 117] width 94 height 12
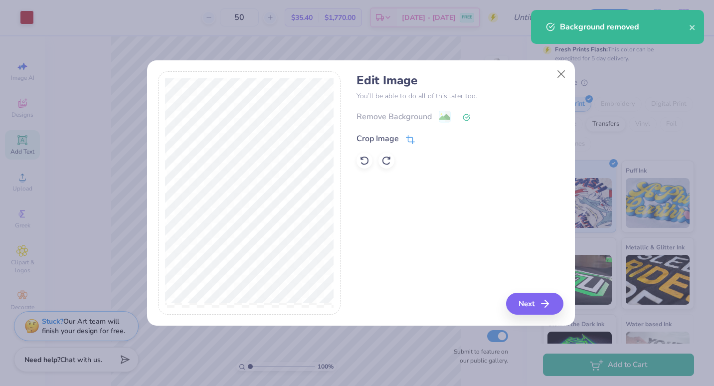
click at [414, 138] on icon at bounding box center [410, 139] width 9 height 9
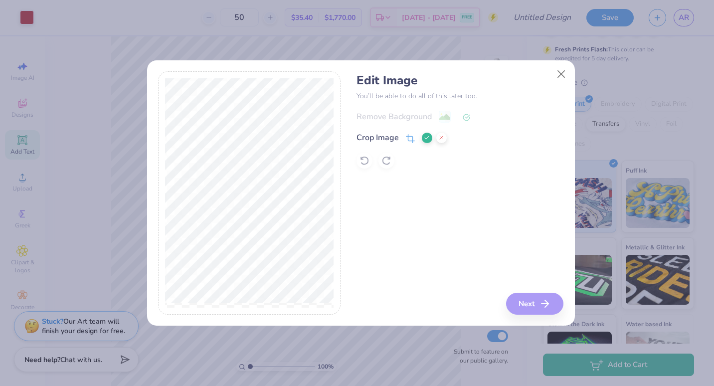
click at [334, 134] on div at bounding box center [249, 192] width 182 height 243
click at [451, 210] on div "Edit Image You’ll be able to do all of this later too. Remove Background Crop I…" at bounding box center [460, 192] width 207 height 243
click at [537, 306] on div "Edit Image You’ll be able to do all of this later too. Remove Background Crop I…" at bounding box center [460, 192] width 207 height 243
click at [356, 220] on div "Edit Image You’ll be able to do all of this later too. Remove Background Crop I…" at bounding box center [360, 192] width 405 height 243
click at [522, 307] on div "Edit Image You’ll be able to do all of this later too. Remove Background Crop I…" at bounding box center [460, 192] width 207 height 243
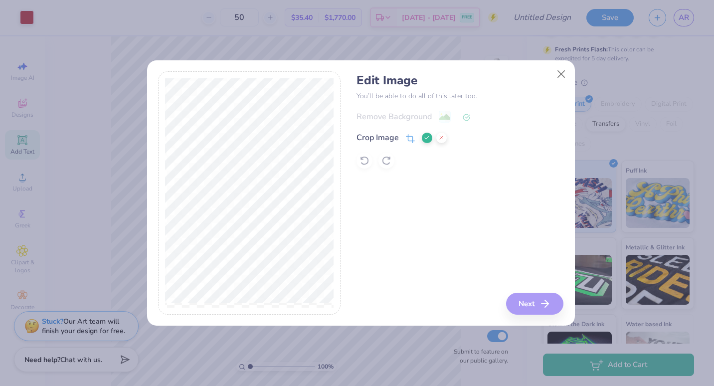
click at [426, 140] on icon at bounding box center [427, 138] width 6 height 6
click at [527, 299] on button "Next" at bounding box center [536, 304] width 57 height 22
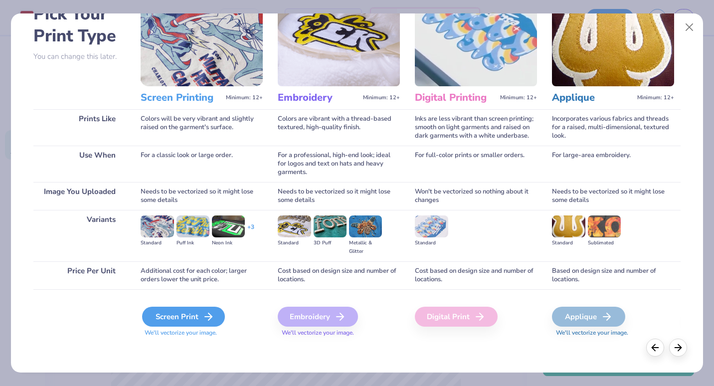
click at [201, 318] on div "Screen Print" at bounding box center [183, 317] width 83 height 20
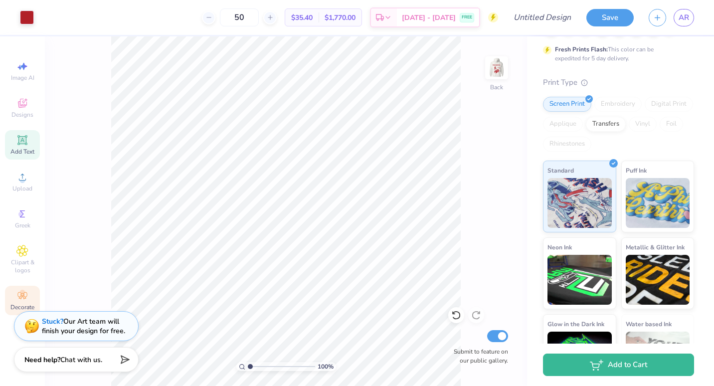
click at [27, 306] on span "Decorate" at bounding box center [22, 307] width 24 height 8
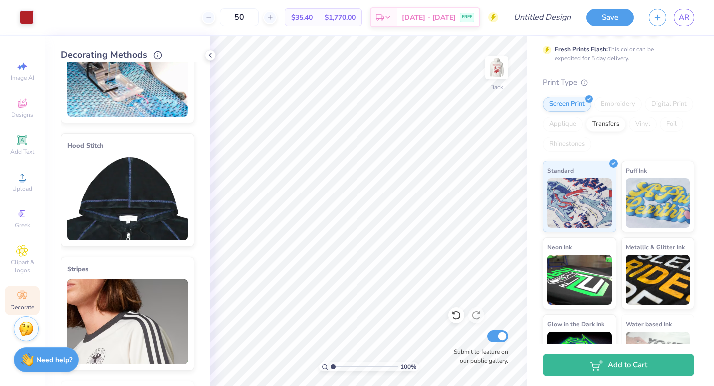
scroll to position [0, 0]
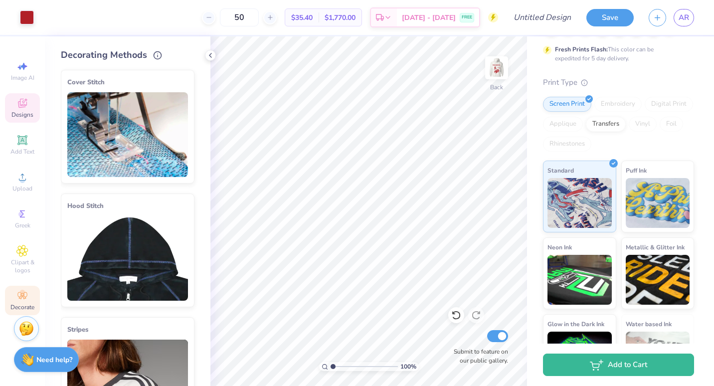
click at [21, 116] on span "Designs" at bounding box center [22, 115] width 22 height 8
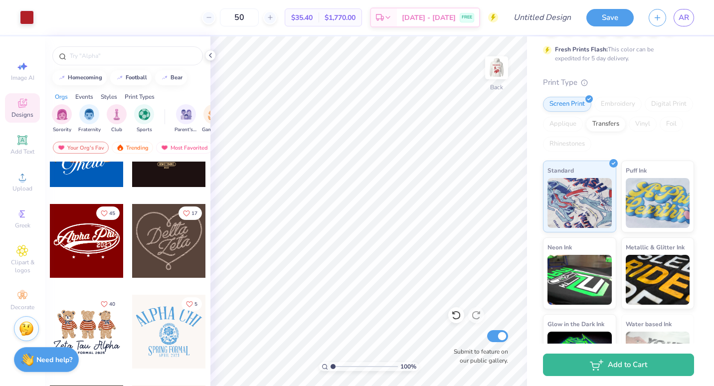
scroll to position [321, 0]
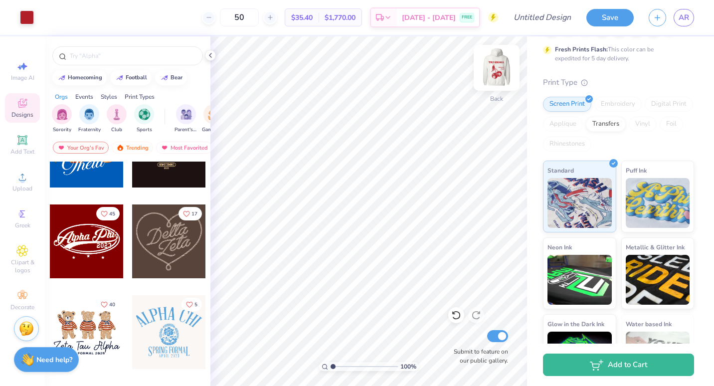
click at [500, 79] on div at bounding box center [497, 68] width 46 height 46
click at [499, 73] on img at bounding box center [497, 68] width 40 height 40
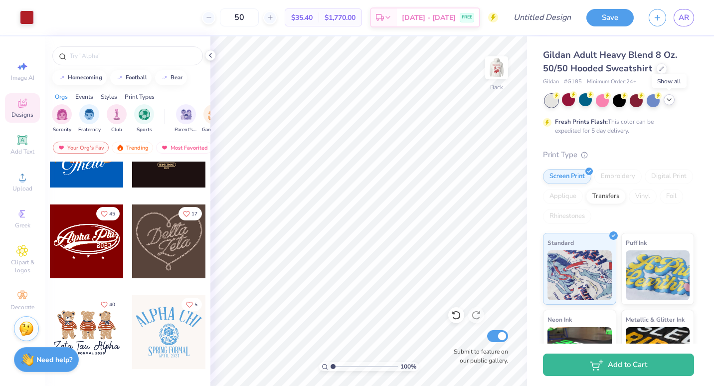
click at [670, 100] on icon at bounding box center [669, 100] width 8 height 8
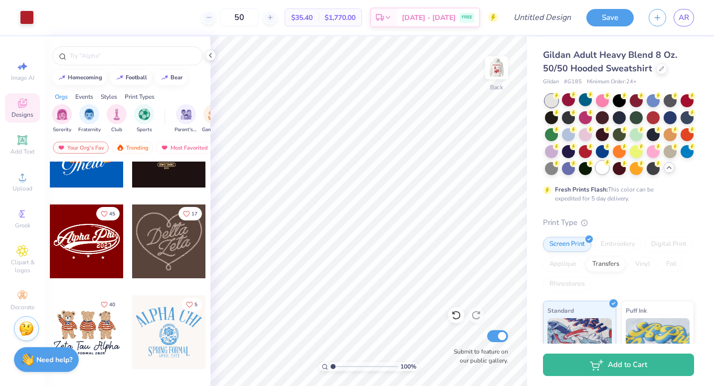
click at [611, 164] on circle at bounding box center [607, 162] width 7 height 7
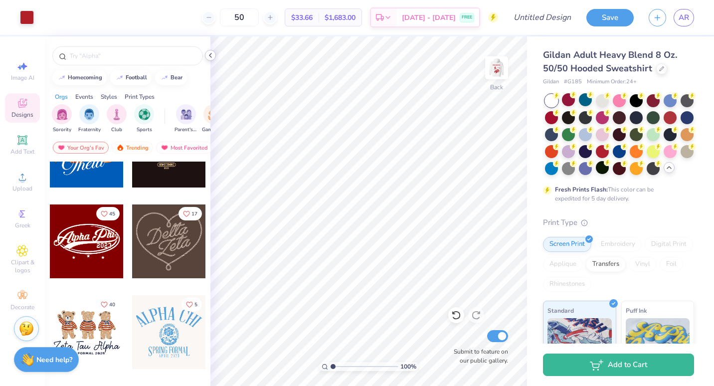
click at [210, 56] on polyline at bounding box center [210, 55] width 2 height 4
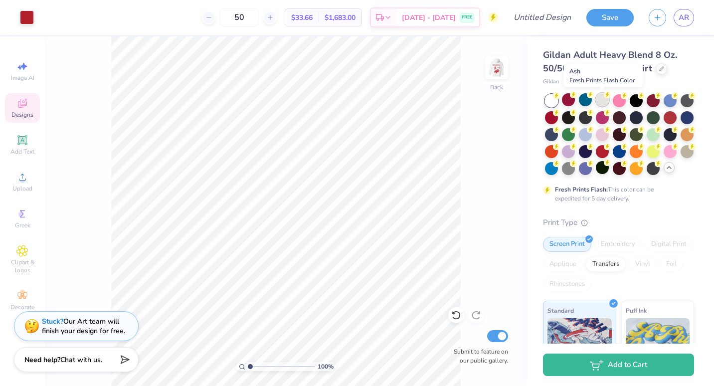
click at [605, 101] on div at bounding box center [602, 99] width 13 height 13
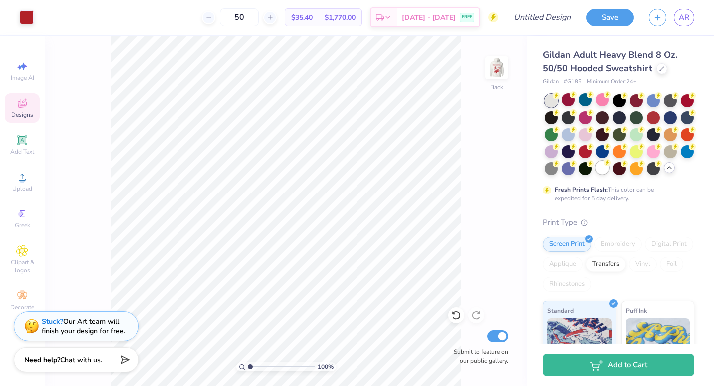
click at [609, 168] on div at bounding box center [602, 167] width 13 height 13
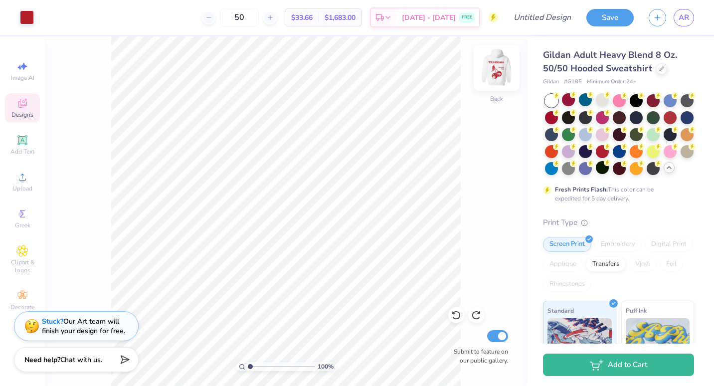
click at [497, 68] on img at bounding box center [497, 68] width 40 height 40
click at [553, 19] on input "Design Title" at bounding box center [554, 17] width 49 height 20
type input "w"
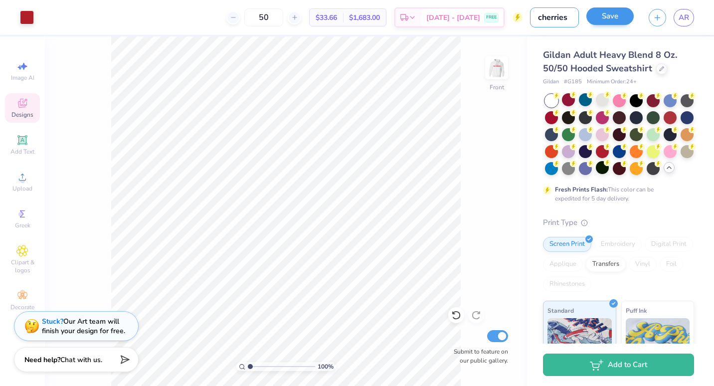
type input "cherries"
click at [617, 17] on button "Save" at bounding box center [609, 15] width 47 height 17
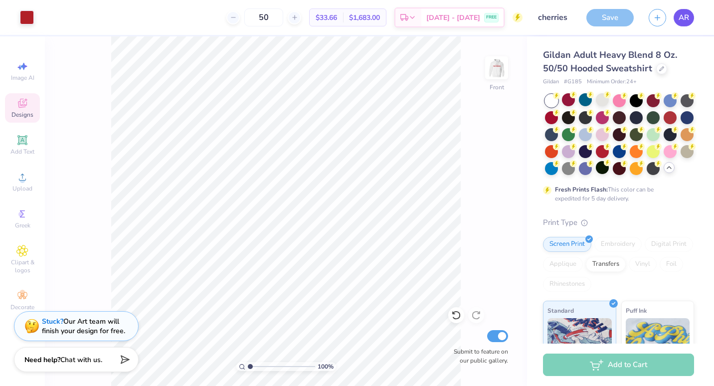
click at [680, 21] on span "AR" at bounding box center [684, 17] width 10 height 11
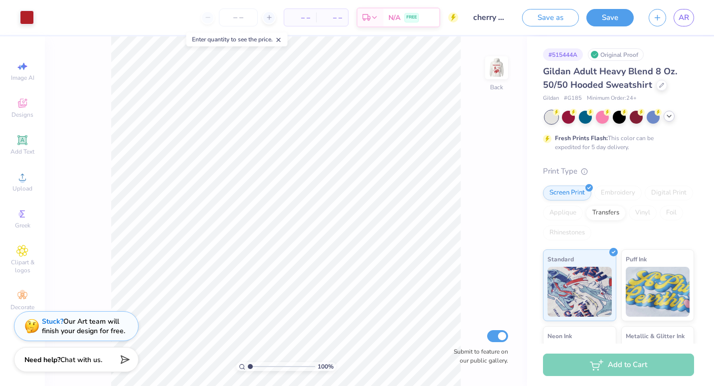
click at [673, 115] on div at bounding box center [669, 116] width 11 height 11
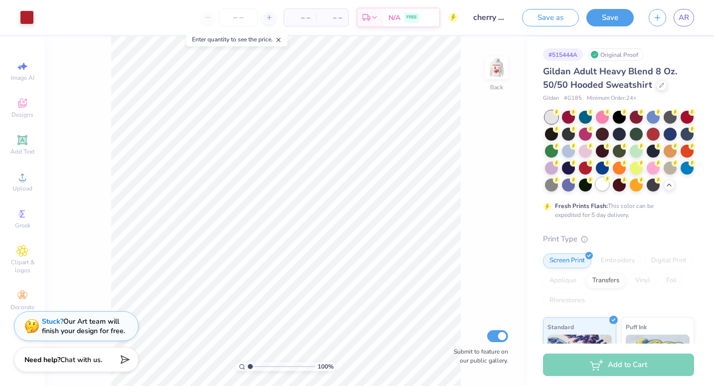
click at [609, 186] on div at bounding box center [602, 184] width 13 height 13
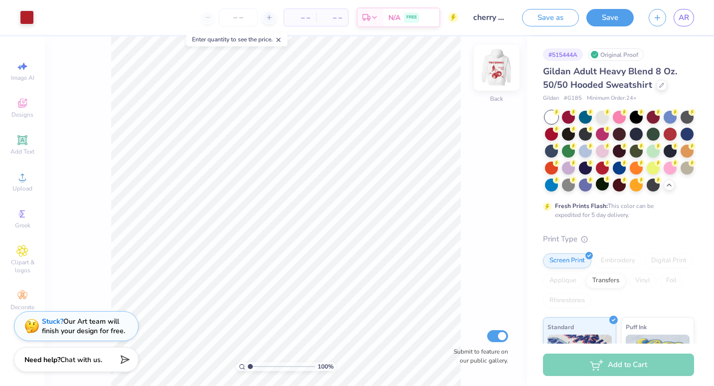
click at [494, 66] on img at bounding box center [497, 68] width 40 height 40
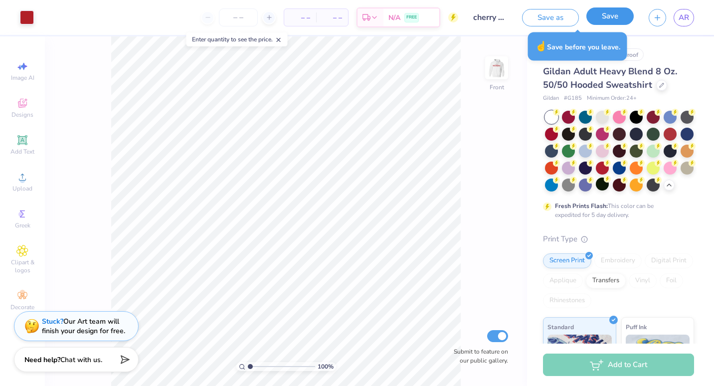
click at [609, 18] on button "Save" at bounding box center [609, 15] width 47 height 17
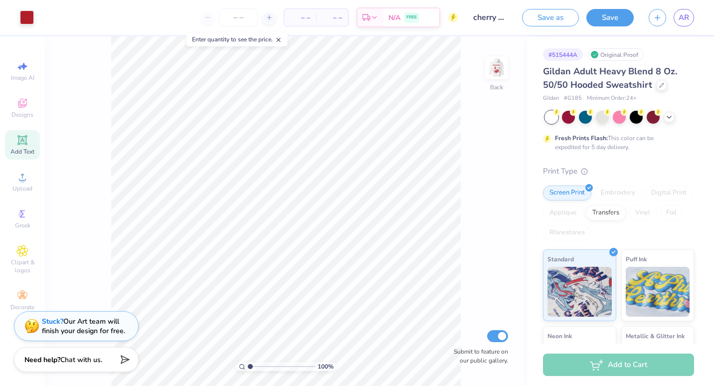
click at [24, 145] on icon at bounding box center [22, 140] width 12 height 12
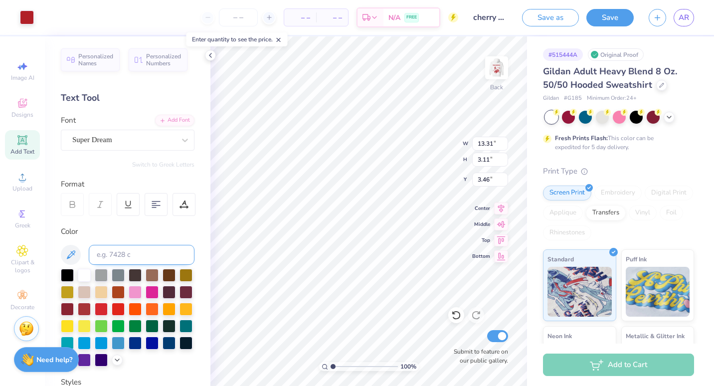
type input "3.33"
click at [238, 14] on input "number" at bounding box center [238, 17] width 39 height 18
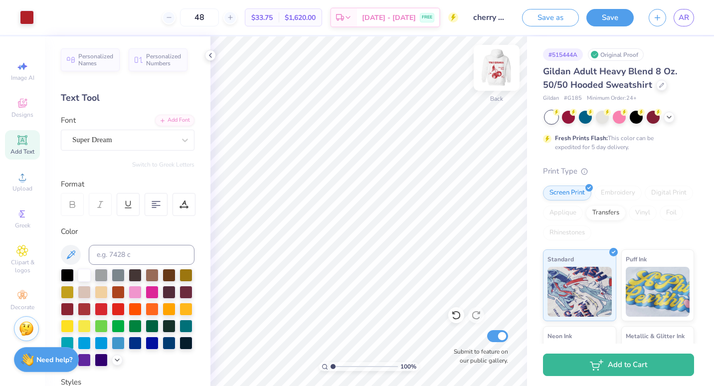
type input "48"
click at [496, 71] on img at bounding box center [497, 68] width 40 height 40
click at [496, 71] on img at bounding box center [497, 68] width 20 height 20
click at [607, 118] on div at bounding box center [602, 116] width 13 height 13
click at [500, 69] on img at bounding box center [497, 68] width 40 height 40
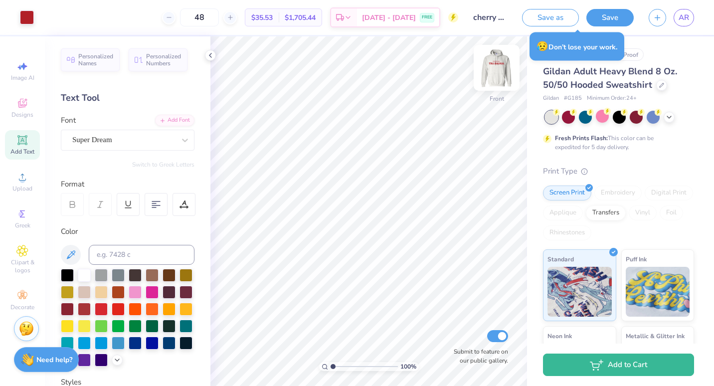
click at [493, 68] on img at bounding box center [497, 68] width 40 height 40
